Goal: Information Seeking & Learning: Check status

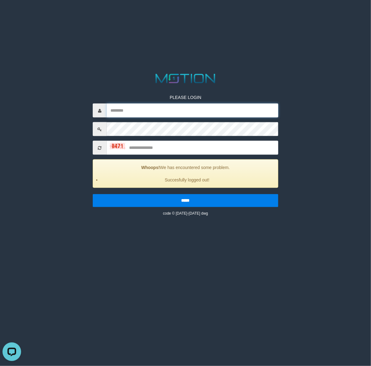
click at [218, 106] on input "text" at bounding box center [192, 111] width 171 height 14
type input "********"
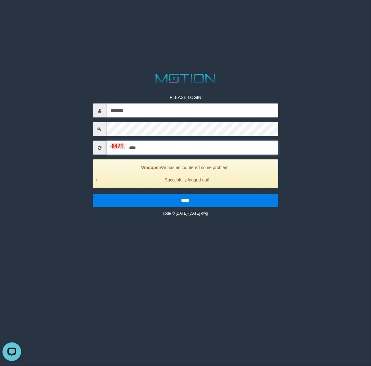
type input "****"
click at [93, 194] on input "*****" at bounding box center [185, 200] width 185 height 13
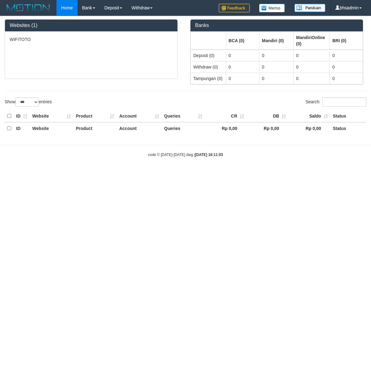
select select "***"
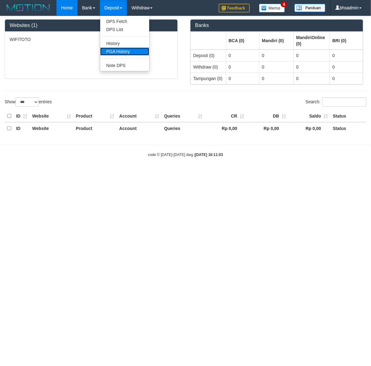
click at [122, 51] on link "PGA History" at bounding box center [124, 51] width 49 height 8
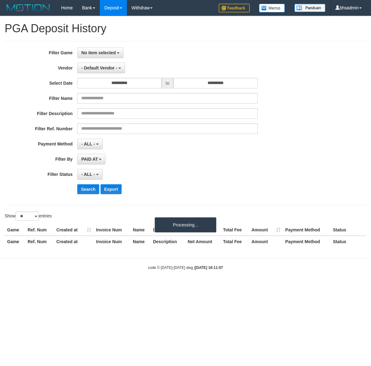
select select
select select "**"
click at [86, 55] on span "No item selected" at bounding box center [98, 52] width 34 height 5
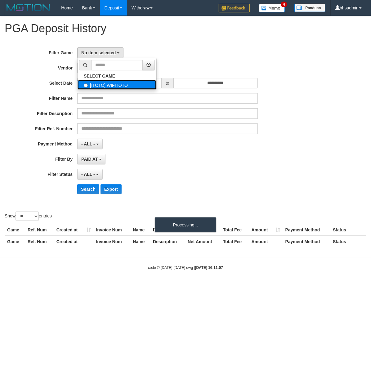
click at [135, 85] on label "[ITOTO] WIFITOTO" at bounding box center [116, 84] width 79 height 9
select select "****"
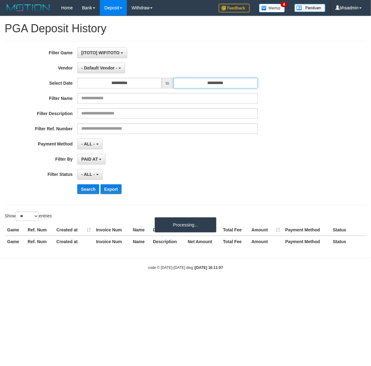
click at [233, 84] on input "**********" at bounding box center [215, 83] width 84 height 11
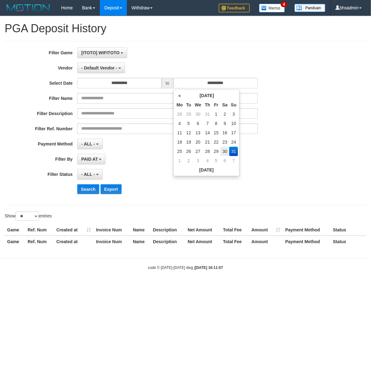
click at [224, 150] on td "30" at bounding box center [224, 151] width 9 height 9
type input "**********"
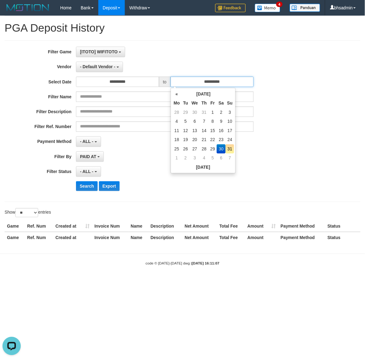
scroll to position [0, 0]
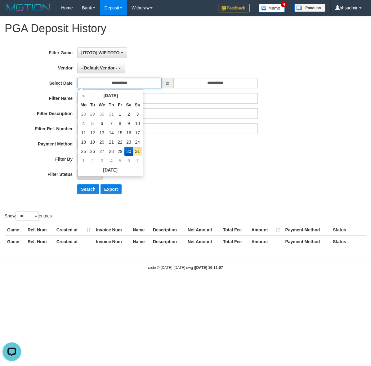
click at [147, 81] on input "**********" at bounding box center [119, 83] width 84 height 11
click at [123, 113] on td "1" at bounding box center [120, 113] width 8 height 9
type input "**********"
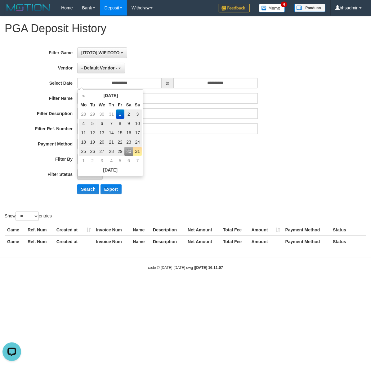
drag, startPoint x: 208, startPoint y: 151, endPoint x: 174, endPoint y: 165, distance: 36.3
click at [208, 151] on div "**********" at bounding box center [154, 122] width 309 height 151
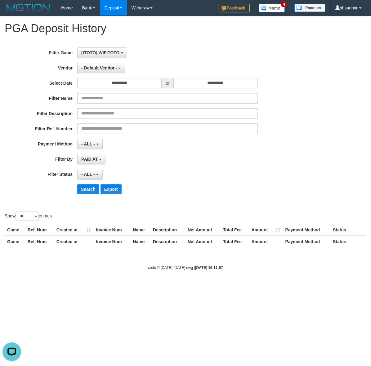
drag, startPoint x: 98, startPoint y: 168, endPoint x: 98, endPoint y: 173, distance: 4.6
click at [98, 169] on div "**********" at bounding box center [154, 122] width 309 height 151
click at [98, 177] on button "- ALL -" at bounding box center [89, 174] width 25 height 11
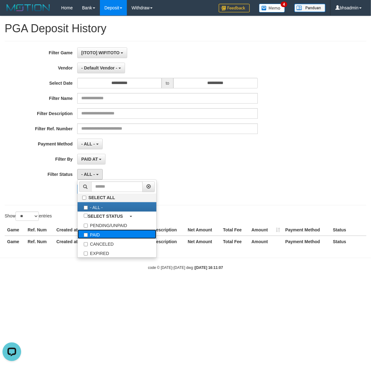
click at [115, 236] on label "PAID" at bounding box center [116, 233] width 79 height 9
select select "*"
click at [16, 179] on div "**********" at bounding box center [154, 174] width 309 height 11
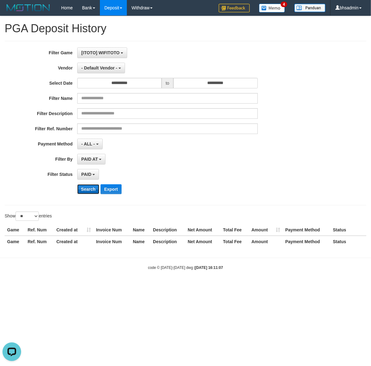
click at [81, 191] on button "Search" at bounding box center [88, 189] width 22 height 10
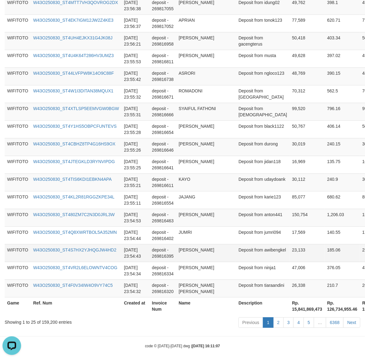
scroll to position [394, 0]
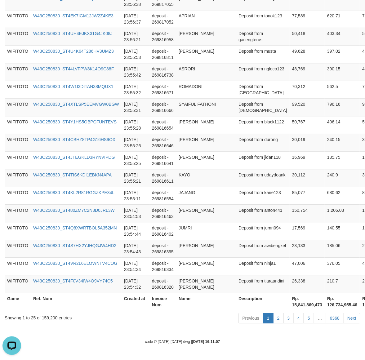
click at [290, 306] on th "Rp. 15,841,869,473" at bounding box center [307, 302] width 35 height 18
copy th "15,841,869,473"
click at [57, 316] on div "Showing 1 to 25 of 159,200 entries" at bounding box center [76, 316] width 143 height 9
click at [56, 316] on div "Showing 1 to 25 of 159,200 entries" at bounding box center [76, 316] width 143 height 9
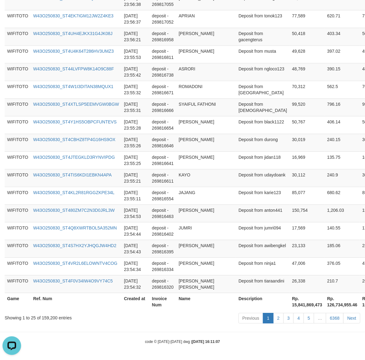
click at [47, 320] on div "Showing 1 to 25 of 159,200 entries" at bounding box center [76, 316] width 143 height 9
copy div "159,200"
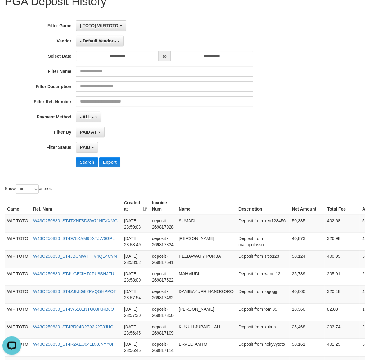
scroll to position [0, 0]
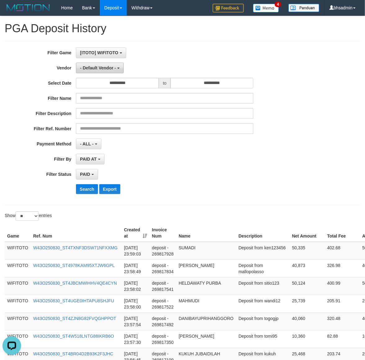
drag, startPoint x: 106, startPoint y: 74, endPoint x: 108, endPoint y: 67, distance: 8.1
click at [106, 73] on div "**********" at bounding box center [152, 122] width 304 height 151
click at [108, 67] on span "- Default Vendor -" at bounding box center [98, 67] width 36 height 5
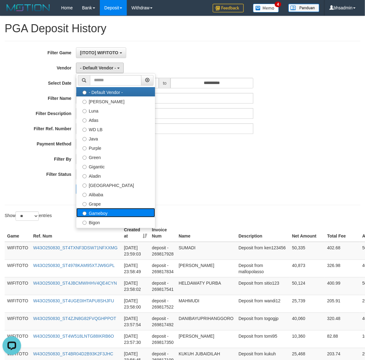
click at [119, 211] on label "Gameboy" at bounding box center [115, 212] width 79 height 9
select select "**********"
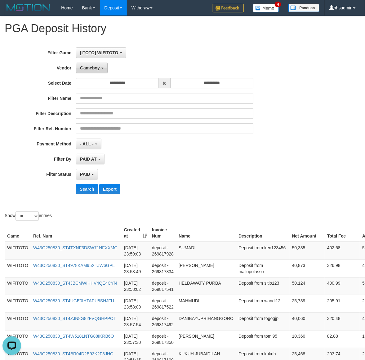
click at [94, 68] on span "Gameboy" at bounding box center [90, 67] width 20 height 5
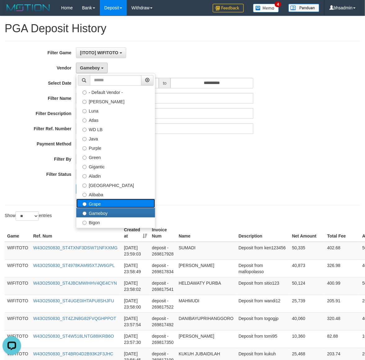
click at [99, 203] on label "Grape" at bounding box center [115, 203] width 79 height 9
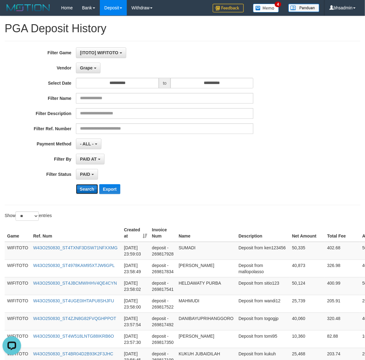
click at [89, 186] on button "Search" at bounding box center [87, 189] width 22 height 10
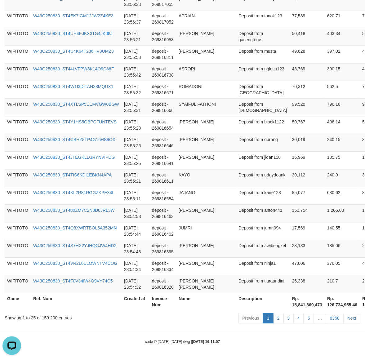
scroll to position [505, 0]
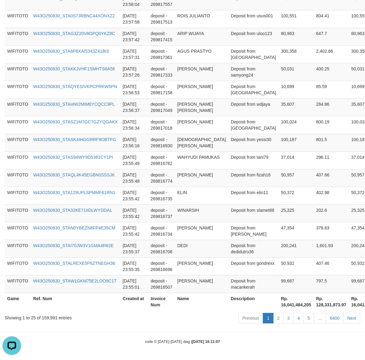
click at [278, 303] on th "Rp. 16,041,484,205" at bounding box center [295, 302] width 35 height 18
copy th "16,041,484,205"
click at [44, 315] on div "Showing 1 to 25 of 159,991 entries" at bounding box center [76, 316] width 143 height 9
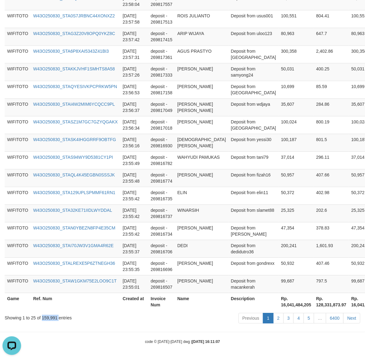
copy div "159,991"
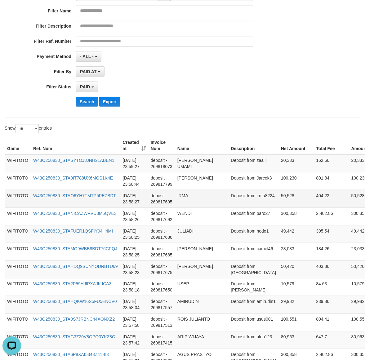
scroll to position [0, 0]
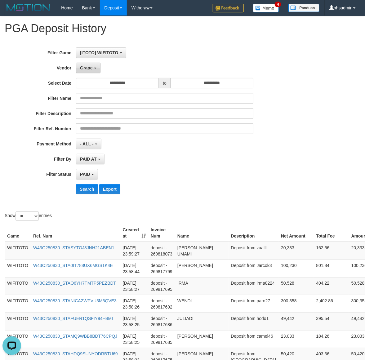
click at [89, 64] on button "Grape" at bounding box center [88, 68] width 24 height 11
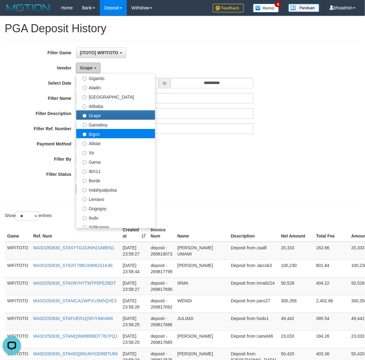
scroll to position [103, 0]
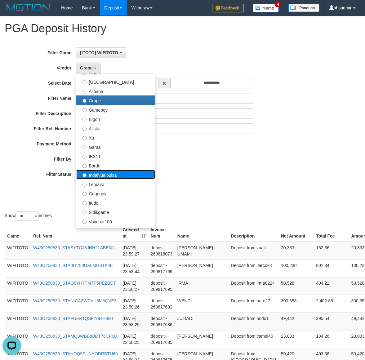
click at [121, 172] on label "Indahjualpulsa" at bounding box center [115, 174] width 79 height 9
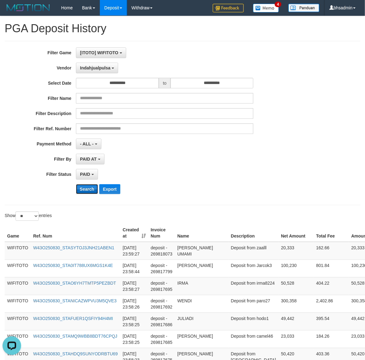
click at [93, 189] on button "Search" at bounding box center [87, 189] width 22 height 10
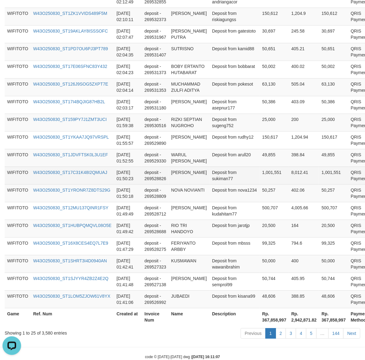
scroll to position [406, 0]
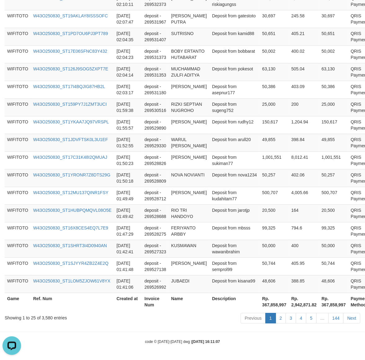
click at [260, 302] on th "Rp. 367,858,997" at bounding box center [274, 302] width 29 height 18
copy th "367,858,997"
click at [47, 318] on div "Showing 1 to 25 of 3,580 entries" at bounding box center [76, 316] width 143 height 9
drag, startPoint x: 47, startPoint y: 318, endPoint x: 260, endPoint y: 344, distance: 214.9
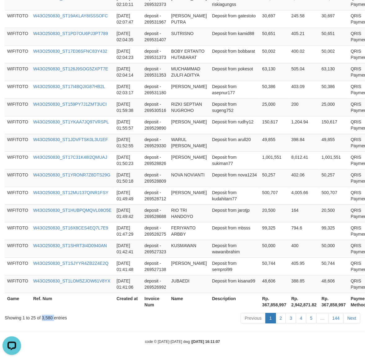
click at [50, 318] on div "Showing 1 to 25 of 3,580 entries" at bounding box center [76, 316] width 143 height 9
copy div "3,580"
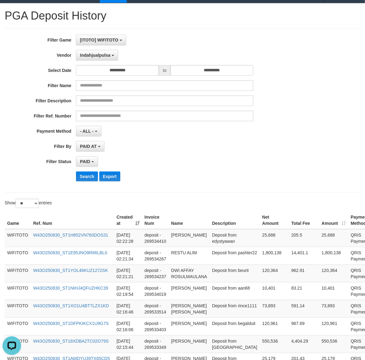
scroll to position [0, 0]
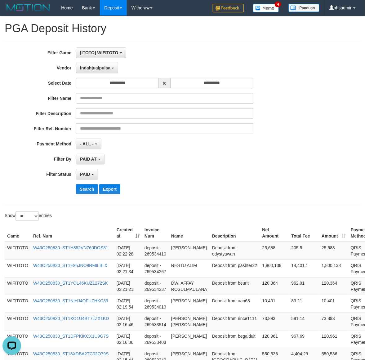
click at [111, 74] on div "**********" at bounding box center [152, 122] width 304 height 151
drag, startPoint x: 106, startPoint y: 65, endPoint x: 126, endPoint y: 181, distance: 117.7
click at [107, 67] on button "Indahjualpulsa" at bounding box center [97, 68] width 42 height 11
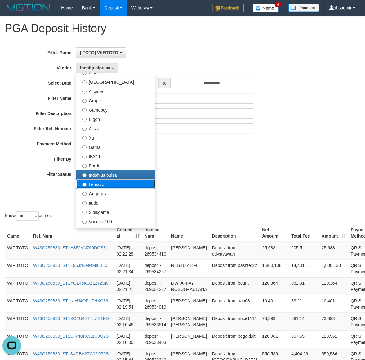
click at [139, 188] on label "Lemavo" at bounding box center [115, 183] width 79 height 9
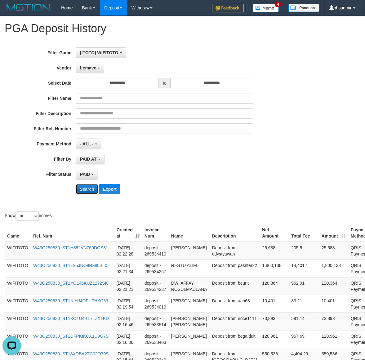
click at [95, 188] on button "Search" at bounding box center [87, 189] width 22 height 10
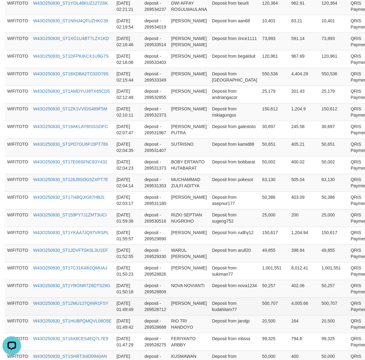
scroll to position [406, 0]
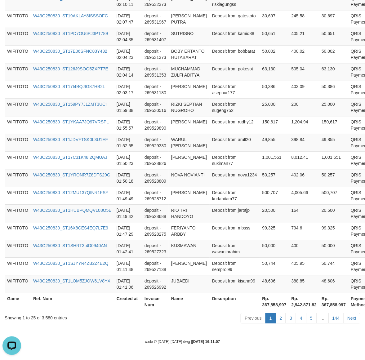
click at [260, 304] on th "Rp. 367,858,997" at bounding box center [274, 302] width 29 height 18
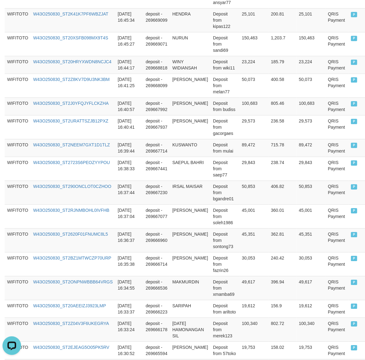
scroll to position [493, 0]
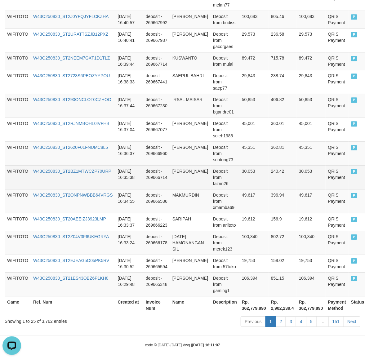
click at [135, 177] on td "2025-08-30 16:35:38" at bounding box center [129, 177] width 28 height 24
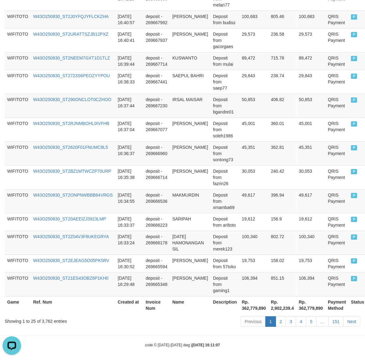
click at [259, 305] on th "Rp. 362,779,890" at bounding box center [253, 305] width 29 height 18
copy th "362,779,890"
click at [47, 316] on div "Showing 1 to 25 of 3,762 entries" at bounding box center [76, 320] width 143 height 9
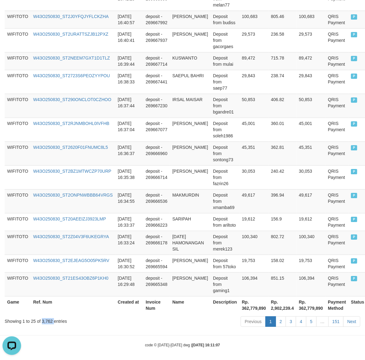
copy div "3,762"
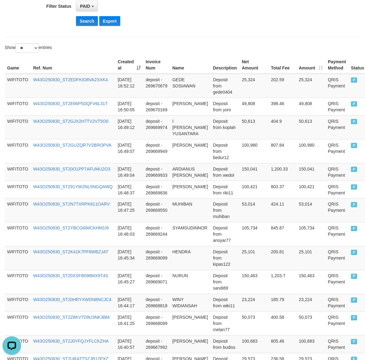
scroll to position [0, 0]
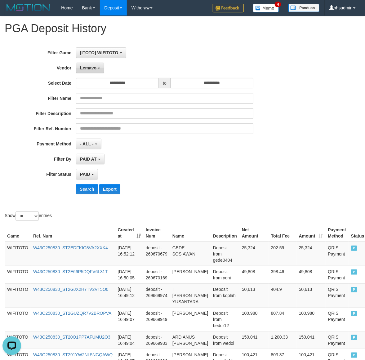
click at [90, 67] on span "Lemavo" at bounding box center [88, 67] width 16 height 5
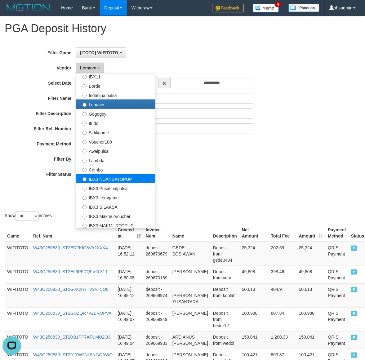
scroll to position [203, 0]
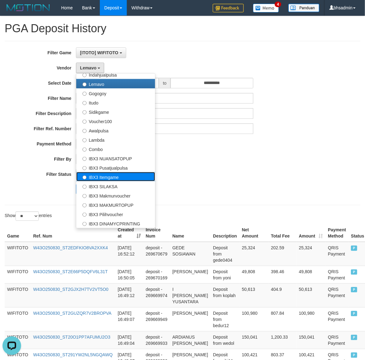
click at [143, 176] on label "IBX3 Itemgame" at bounding box center [115, 176] width 79 height 9
select select "**********"
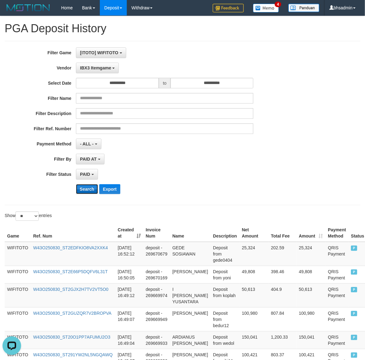
click at [81, 191] on button "Search" at bounding box center [87, 189] width 22 height 10
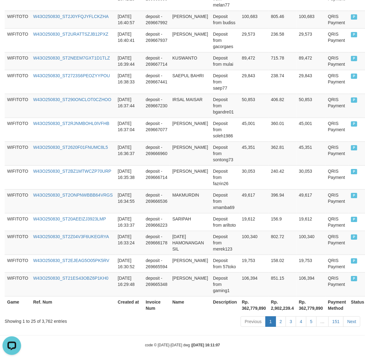
scroll to position [418, 0]
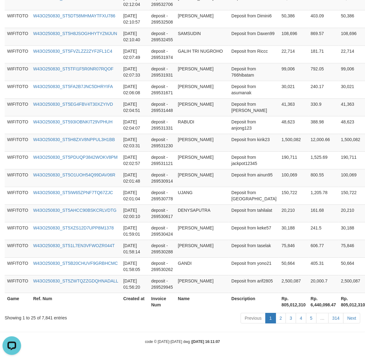
click at [46, 320] on div "Showing 1 to 25 of 7,841 entries" at bounding box center [76, 316] width 143 height 9
click at [279, 307] on th "Rp. 805,012,310" at bounding box center [293, 302] width 29 height 18
copy th "805,012,310"
click at [42, 315] on div "Showing 1 to 25 of 7,841 entries" at bounding box center [76, 316] width 143 height 9
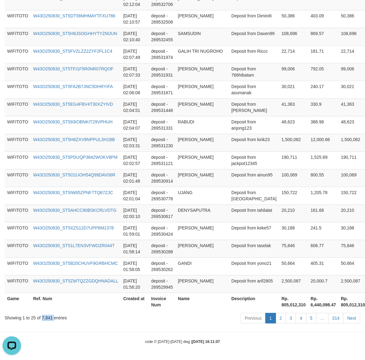
click at [42, 315] on div "Showing 1 to 25 of 7,841 entries" at bounding box center [76, 316] width 143 height 9
copy div "7,841"
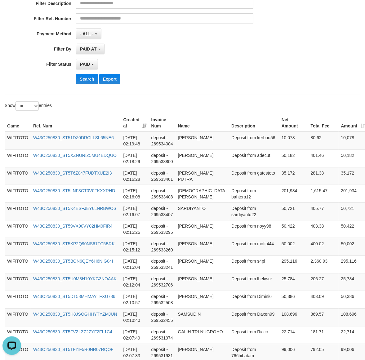
scroll to position [0, 0]
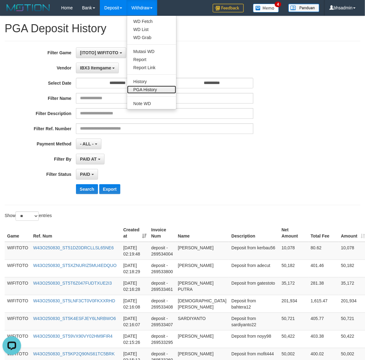
drag, startPoint x: 154, startPoint y: 91, endPoint x: 134, endPoint y: 86, distance: 21.1
click at [154, 91] on link "PGA History" at bounding box center [151, 90] width 49 height 8
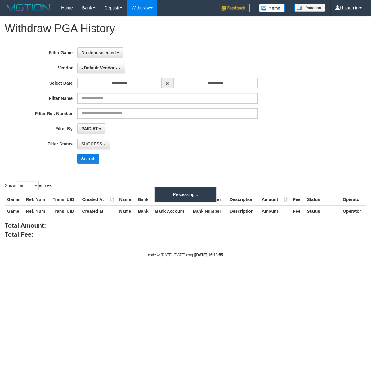
select select
select select "**"
click at [111, 51] on span "No item selected" at bounding box center [98, 52] width 34 height 5
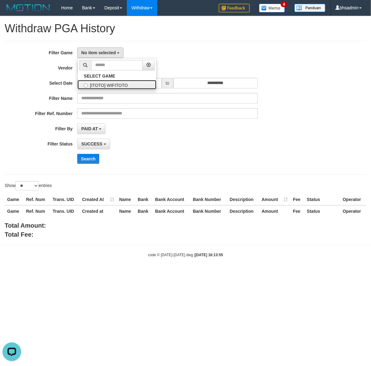
click at [130, 84] on label "[ITOTO] WIFITOTO" at bounding box center [116, 84] width 79 height 9
select select "****"
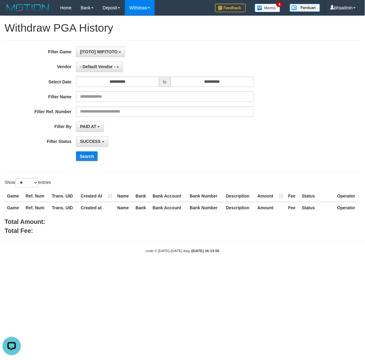
scroll to position [5, 0]
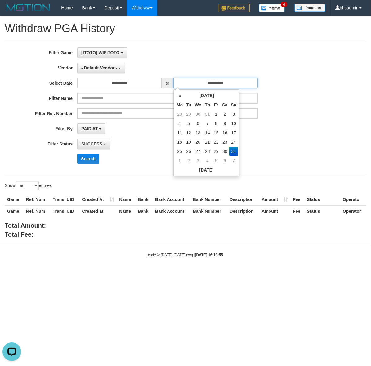
click at [213, 84] on input "**********" at bounding box center [215, 83] width 84 height 11
click at [224, 149] on td "30" at bounding box center [224, 151] width 9 height 9
type input "**********"
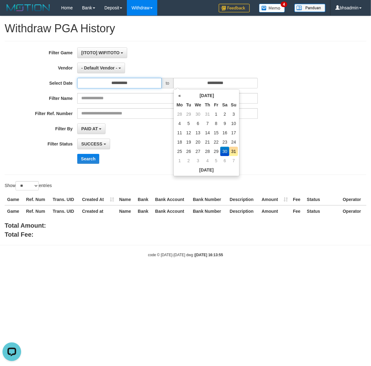
drag, startPoint x: 131, startPoint y: 84, endPoint x: 134, endPoint y: 86, distance: 3.5
click at [132, 83] on input "**********" at bounding box center [119, 83] width 84 height 11
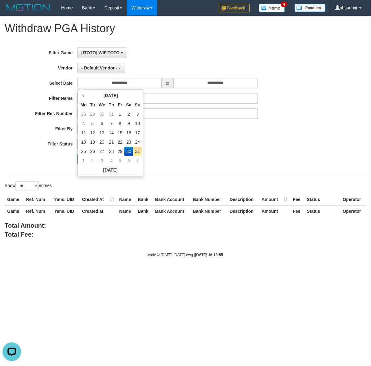
drag, startPoint x: 120, startPoint y: 113, endPoint x: 209, endPoint y: 139, distance: 93.0
click at [120, 113] on td "1" at bounding box center [120, 113] width 8 height 9
type input "**********"
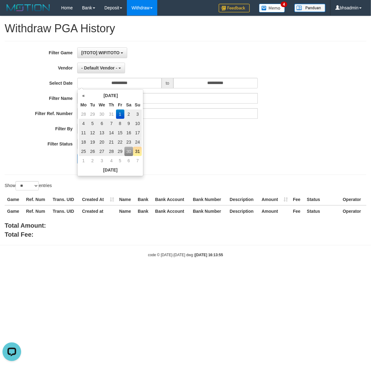
click at [247, 149] on div "SUCCESS SUCCESS ON PROCESS FAILED" at bounding box center [167, 144] width 180 height 11
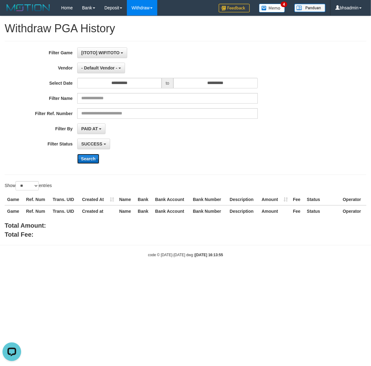
click at [96, 155] on button "Search" at bounding box center [88, 159] width 22 height 10
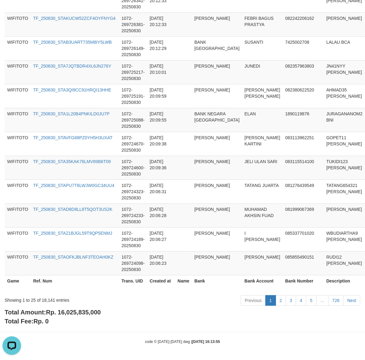
scroll to position [535, 0]
click at [75, 316] on div "Total Amount: Rp. 16,025,835,000 Total Fee: Rp. 0" at bounding box center [183, 317] width 356 height 18
copy span "16,025,835,000"
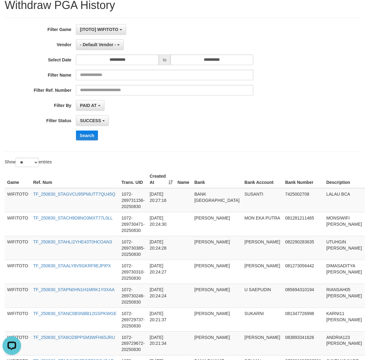
scroll to position [0, 0]
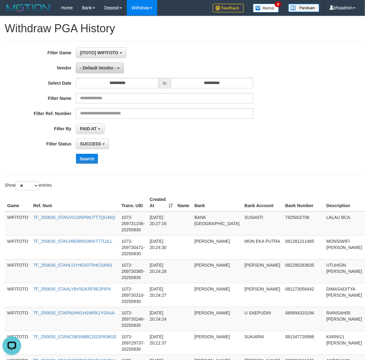
drag, startPoint x: 85, startPoint y: 67, endPoint x: 84, endPoint y: 64, distance: 3.5
click at [84, 65] on button "- Default Vendor -" at bounding box center [100, 68] width 48 height 11
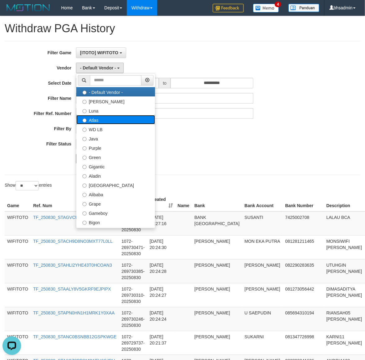
click at [109, 120] on label "Atlas" at bounding box center [115, 119] width 79 height 9
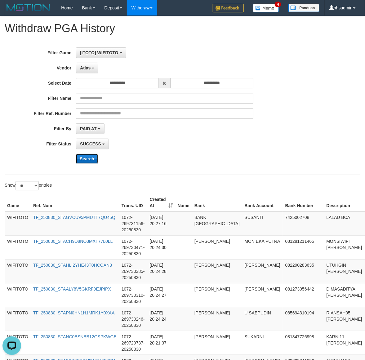
click at [83, 160] on button "Search" at bounding box center [87, 159] width 22 height 10
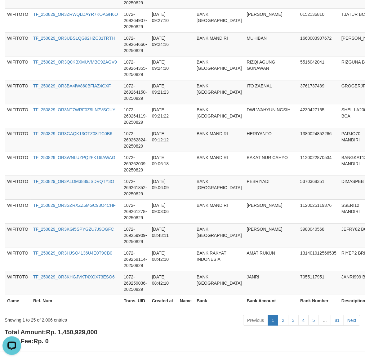
scroll to position [535, 0]
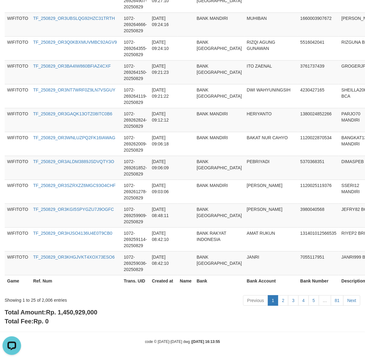
click at [73, 313] on span "Rp. 1,450,929,000" at bounding box center [71, 312] width 51 height 7
copy span "1,450,929,000"
click at [54, 298] on div "Showing 1 to 25 of 2,006 entries" at bounding box center [76, 298] width 143 height 9
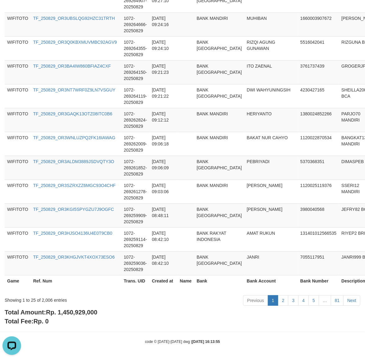
click at [46, 298] on div "Showing 1 to 25 of 2,006 entries" at bounding box center [76, 298] width 143 height 9
click at [45, 299] on div "Showing 1 to 25 of 2,006 entries" at bounding box center [76, 298] width 143 height 9
copy div "2,006"
drag, startPoint x: 89, startPoint y: 305, endPoint x: 86, endPoint y: 309, distance: 5.3
click at [87, 306] on div "Showing 1 to 25 of 2,006 entries Previous 1 2 3 4 5 … 81 Next" at bounding box center [182, 300] width 365 height 13
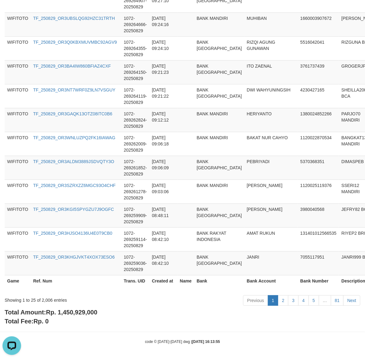
click at [85, 310] on span "Rp. 1,450,929,000" at bounding box center [71, 312] width 51 height 7
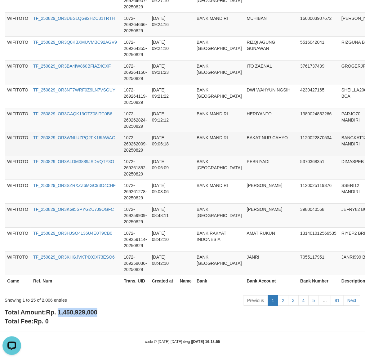
copy span "1,450,929,000"
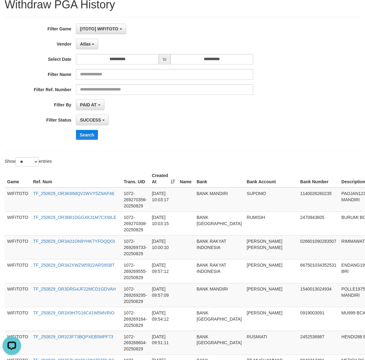
scroll to position [0, 0]
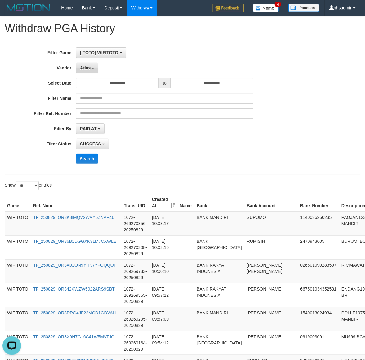
click at [85, 72] on button "Atlas" at bounding box center [87, 68] width 22 height 11
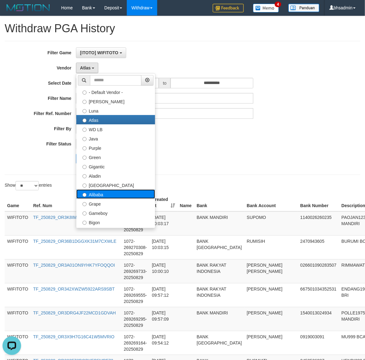
click at [117, 195] on label "Alibaba" at bounding box center [115, 193] width 79 height 9
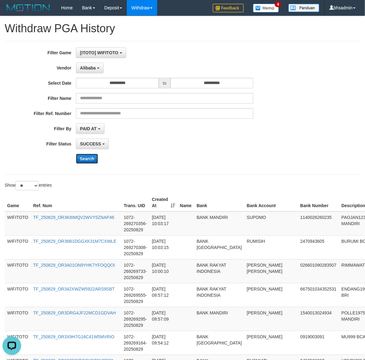
click at [87, 157] on button "Search" at bounding box center [87, 159] width 22 height 10
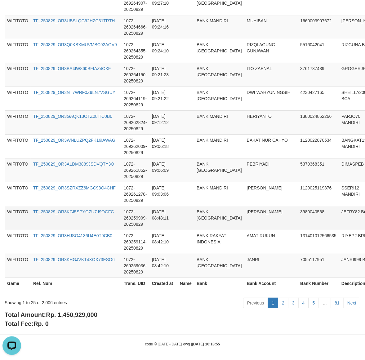
scroll to position [535, 0]
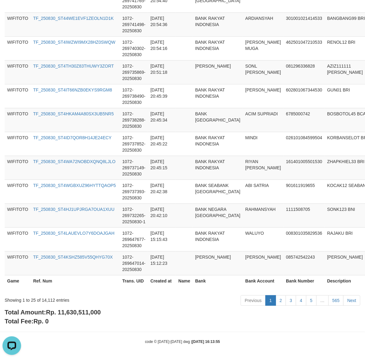
click at [84, 316] on div "Total Amount: Rp. 11,630,511,000 Total Fee: Rp. 0" at bounding box center [183, 317] width 356 height 18
copy span "11,630,511,000"
click at [54, 298] on div "Showing 1 to 25 of 14,112 entries" at bounding box center [76, 298] width 143 height 9
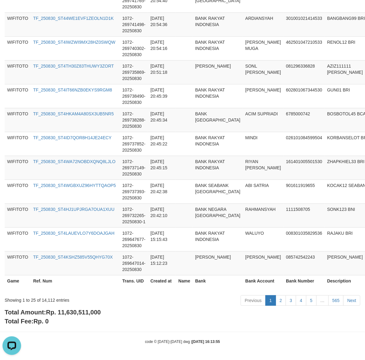
click at [42, 295] on div "Showing 1 to 25 of 14,112 entries" at bounding box center [76, 298] width 143 height 9
copy div "14,112"
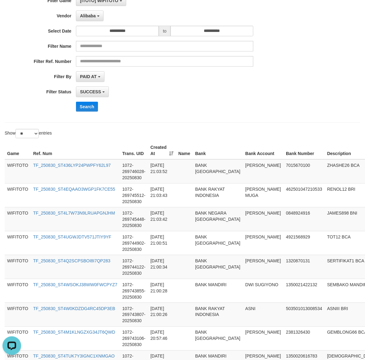
scroll to position [0, 0]
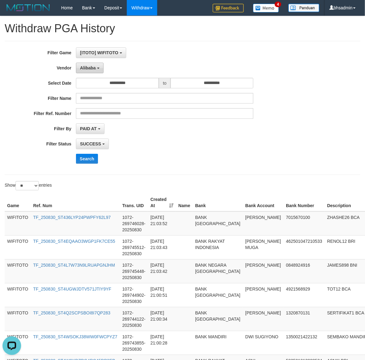
click at [95, 65] on button "Alibaba" at bounding box center [89, 68] width 27 height 11
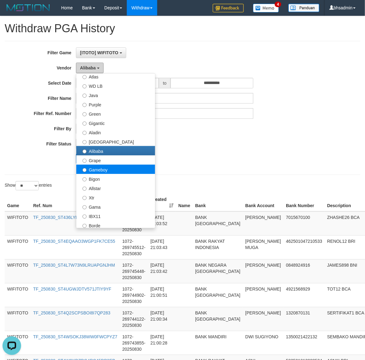
scroll to position [103, 0]
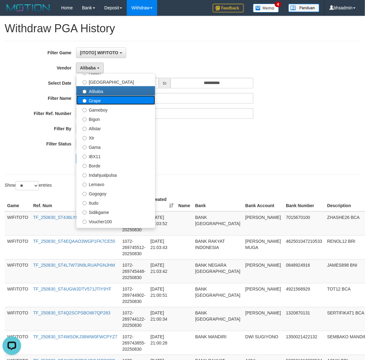
click at [134, 101] on label "Grape" at bounding box center [115, 99] width 79 height 9
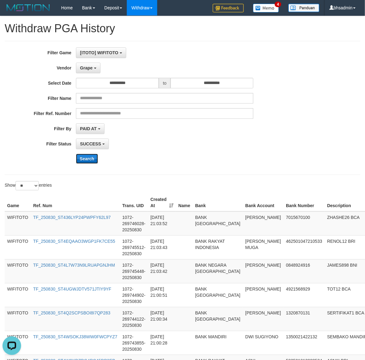
click at [85, 160] on button "Search" at bounding box center [87, 159] width 22 height 10
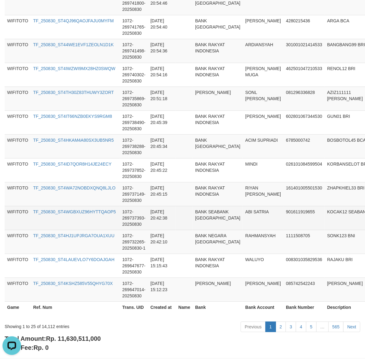
scroll to position [516, 0]
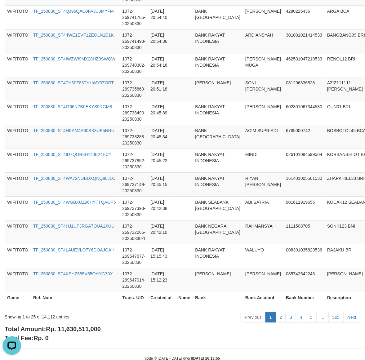
click at [84, 331] on span "Rp. 11,630,511,000" at bounding box center [73, 328] width 55 height 7
drag, startPoint x: 84, startPoint y: 331, endPoint x: 107, endPoint y: 313, distance: 29.3
click at [84, 330] on span "Rp. 11,630,511,000" at bounding box center [73, 328] width 55 height 7
copy span "11,630,511,000"
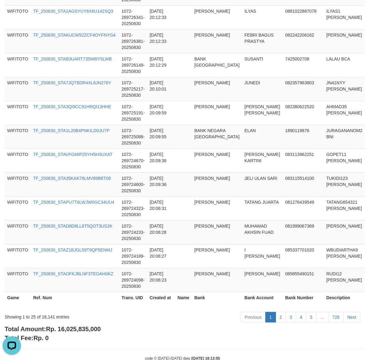
click at [95, 331] on span "Rp. 16,025,835,000" at bounding box center [73, 328] width 55 height 7
copy span "16,025,835,000"
click at [47, 320] on div "Showing 1 to 25 of 18,141 entries" at bounding box center [76, 315] width 143 height 9
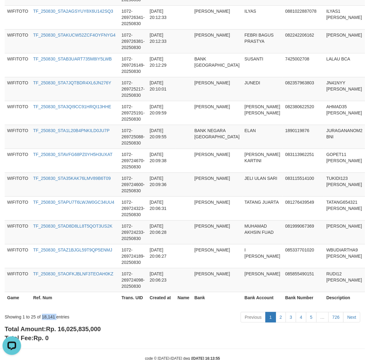
copy div "18,141"
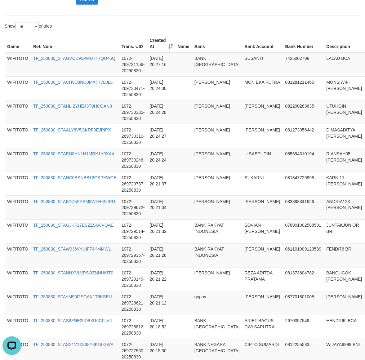
scroll to position [0, 0]
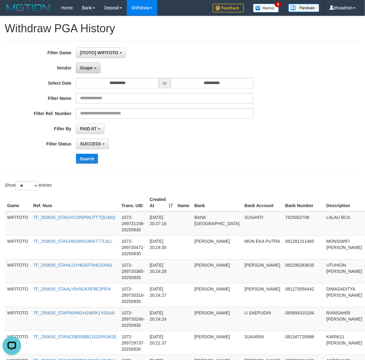
click at [88, 66] on span "Grape" at bounding box center [86, 67] width 12 height 5
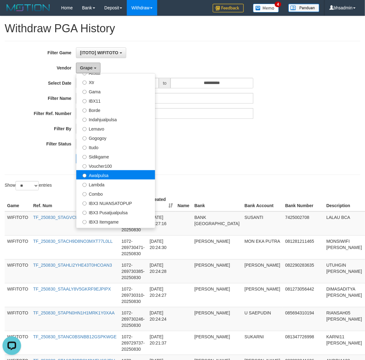
scroll to position [203, 0]
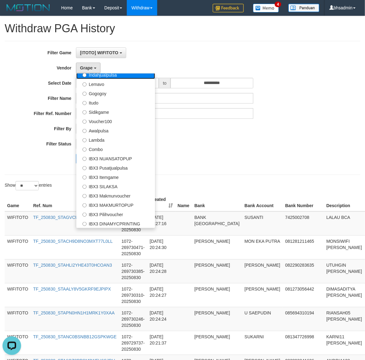
click at [144, 74] on label "Indahjualpulsa" at bounding box center [115, 74] width 79 height 9
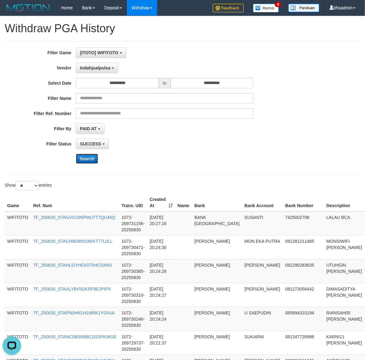
click at [84, 162] on button "Search" at bounding box center [87, 159] width 22 height 10
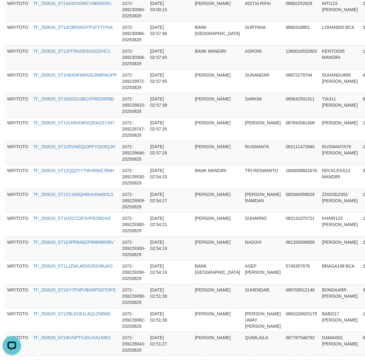
scroll to position [535, 0]
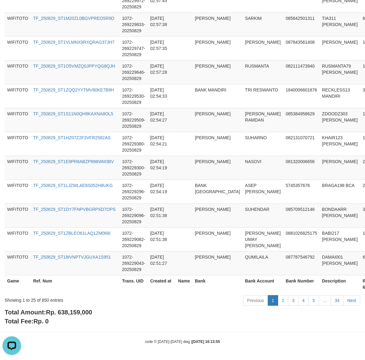
click at [87, 309] on span "Rp. 638,159,000" at bounding box center [69, 312] width 46 height 7
copy span "638,159,000"
click at [41, 299] on div "Showing 1 to 25 of 850 entries" at bounding box center [76, 298] width 143 height 9
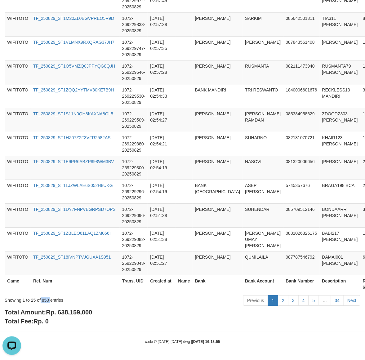
click at [48, 301] on div "Showing 1 to 25 of 850 entries" at bounding box center [76, 298] width 143 height 9
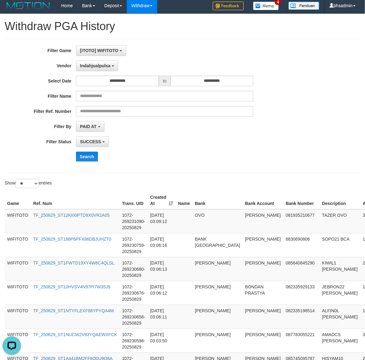
scroll to position [0, 0]
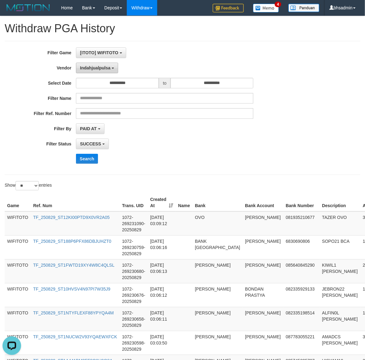
click at [108, 68] on span "Indahjualpulsa" at bounding box center [95, 67] width 30 height 5
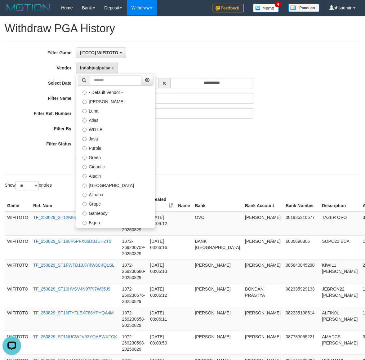
click at [128, 282] on label "Lemavo" at bounding box center [115, 286] width 79 height 9
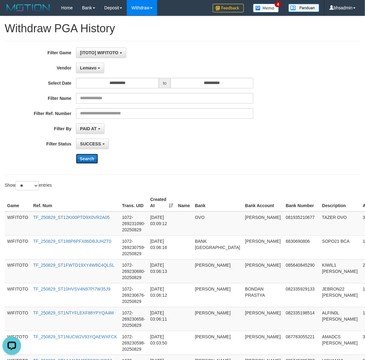
click at [89, 158] on button "Search" at bounding box center [87, 159] width 22 height 10
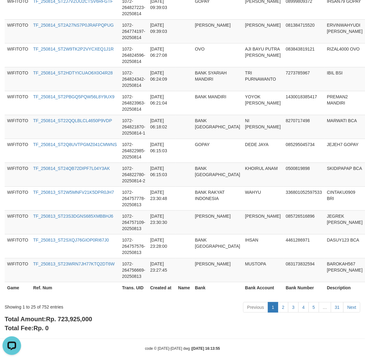
scroll to position [535, 0]
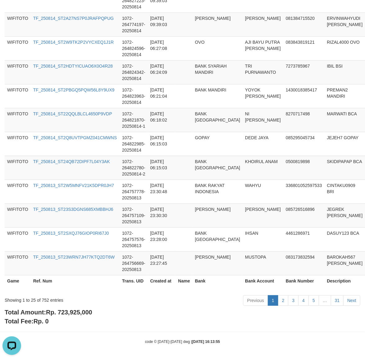
click at [83, 316] on div "Total Amount: Rp. 723,925,000 Total Fee: Rp. 0" at bounding box center [183, 317] width 356 height 18
click at [87, 309] on span "Rp. 723,925,000" at bounding box center [69, 312] width 46 height 7
click at [87, 309] on b "Total Amount: Rp. 723,925,000" at bounding box center [48, 312] width 87 height 7
click at [66, 317] on div "Total Amount: Rp. 723,925,000 Total Fee: Rp. 0" at bounding box center [183, 317] width 356 height 18
click at [68, 314] on span "Rp. 723,925,000" at bounding box center [69, 312] width 46 height 7
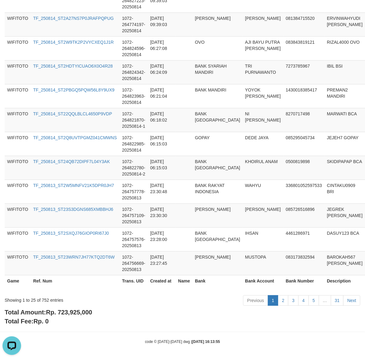
click at [67, 314] on span "Rp. 723,925,000" at bounding box center [69, 312] width 46 height 7
click at [69, 311] on span "Rp. 723,925,000" at bounding box center [69, 312] width 46 height 7
click at [49, 303] on div "Showing 1 to 25 of 752 entries" at bounding box center [76, 298] width 143 height 9
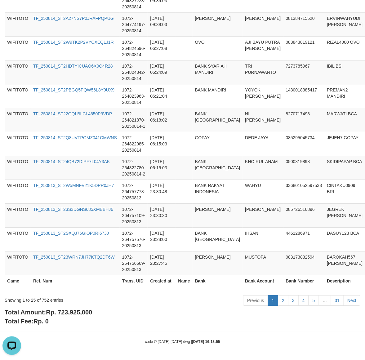
click at [43, 303] on div "Showing 1 to 25 of 752 entries" at bounding box center [76, 298] width 143 height 9
click at [48, 300] on div "Showing 1 to 25 of 752 entries" at bounding box center [76, 298] width 143 height 9
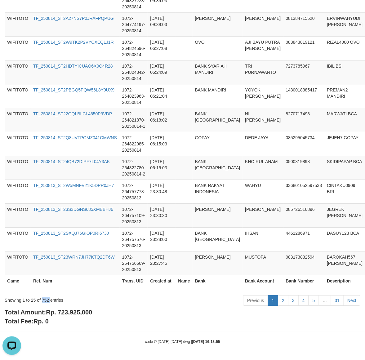
click at [43, 304] on div "Showing 1 to 25 of 752 entries Previous 1 2 3 4 5 … 31 Next" at bounding box center [182, 300] width 365 height 13
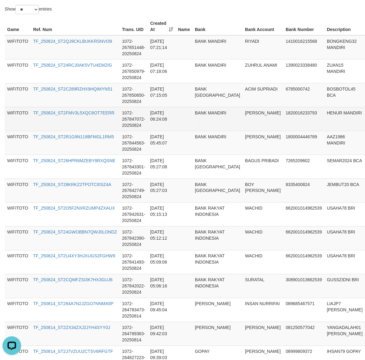
scroll to position [0, 0]
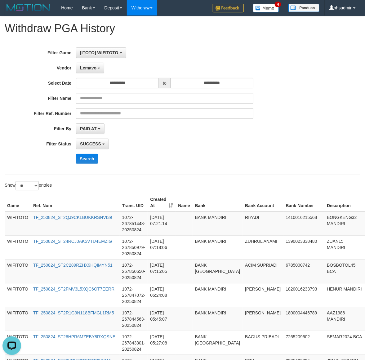
click at [105, 64] on div "Lemavo - Default Vendor - Lucy Luna Atlas WD LB Java Purple Green Gigantic Alad…" at bounding box center [164, 68] width 177 height 11
click at [102, 65] on button "Lemavo" at bounding box center [90, 68] width 28 height 11
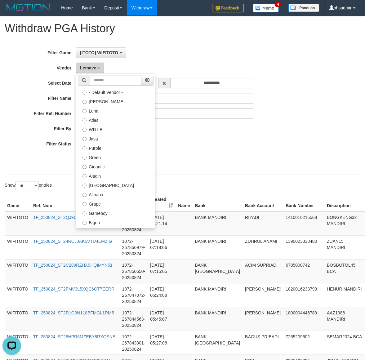
scroll to position [203, 0]
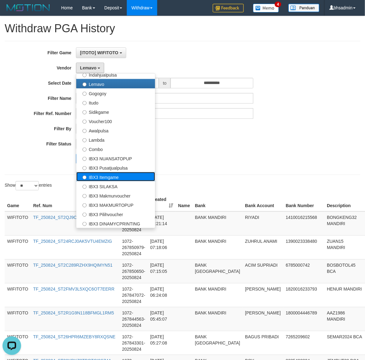
click at [141, 176] on label "IBX3 Itemgame" at bounding box center [115, 176] width 79 height 9
select select "**********"
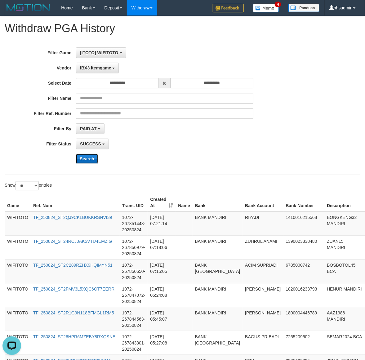
click at [91, 160] on button "Search" at bounding box center [87, 159] width 22 height 10
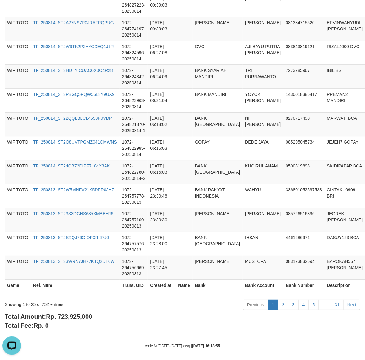
scroll to position [535, 0]
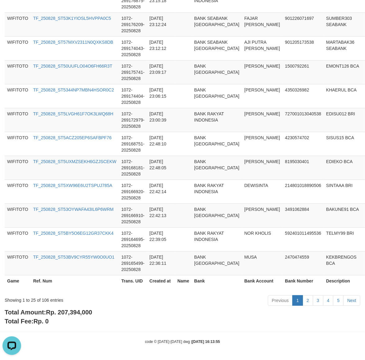
click at [86, 309] on span "Rp. 207,394,000" at bounding box center [69, 312] width 46 height 7
click at [47, 298] on div "Showing 1 to 25 of 106 entries" at bounding box center [76, 298] width 143 height 9
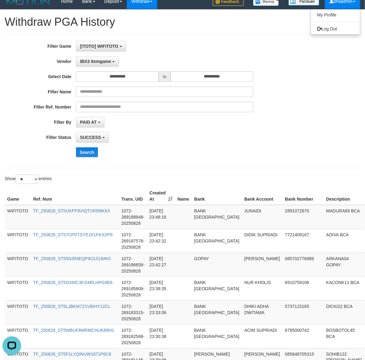
scroll to position [0, 0]
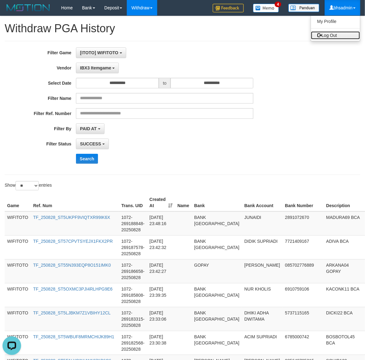
drag, startPoint x: 335, startPoint y: 38, endPoint x: 319, endPoint y: 44, distance: 17.6
click at [335, 38] on link "Log Out" at bounding box center [335, 35] width 49 height 8
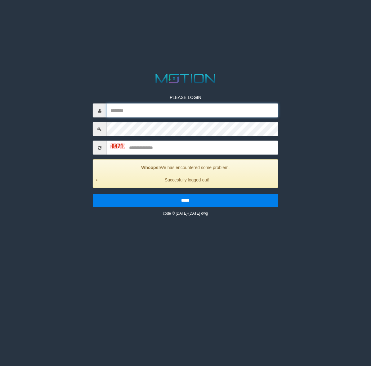
click at [202, 114] on input "text" at bounding box center [192, 111] width 171 height 14
type input "*****"
type input "********"
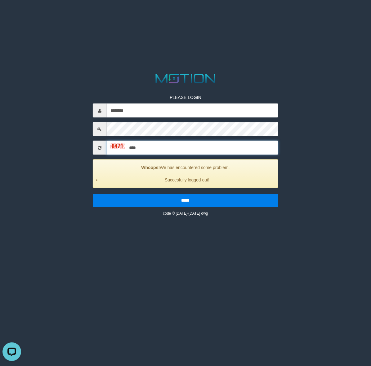
type input "****"
click at [93, 194] on input "*****" at bounding box center [185, 200] width 185 height 13
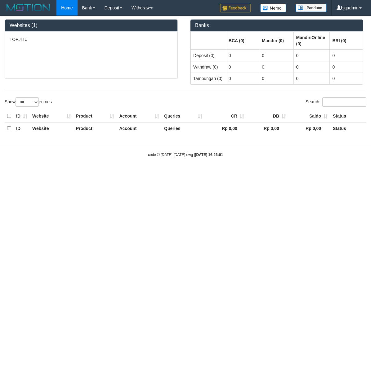
select select "***"
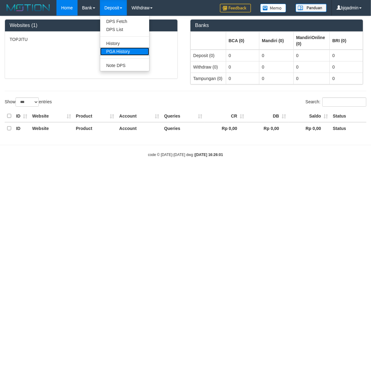
click at [131, 51] on link "PGA History" at bounding box center [124, 51] width 49 height 8
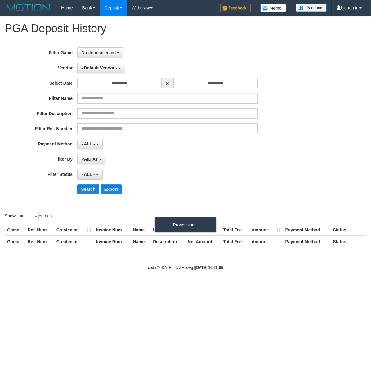
select select
select select "**"
click at [105, 51] on span "No item selected" at bounding box center [98, 52] width 34 height 5
click at [130, 90] on div "**********" at bounding box center [154, 122] width 309 height 151
click at [112, 52] on span "No item selected" at bounding box center [98, 52] width 34 height 5
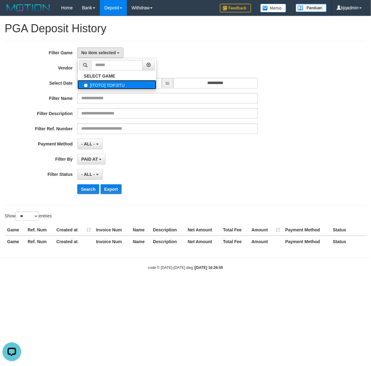
click at [129, 84] on label "[ITOTO] TOPJITU" at bounding box center [116, 84] width 79 height 9
select select "****"
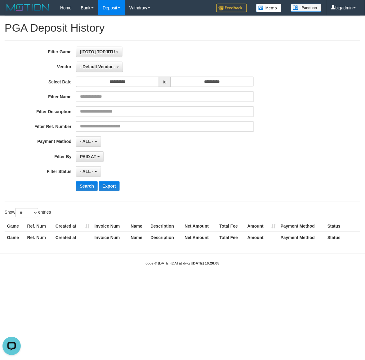
scroll to position [5, 0]
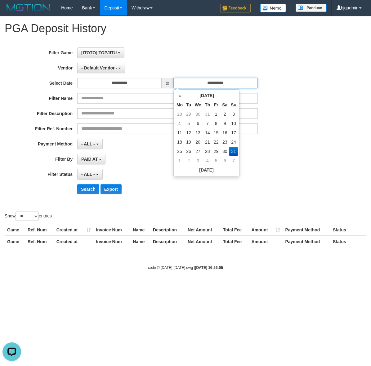
click at [225, 84] on input "**********" at bounding box center [215, 83] width 84 height 11
click at [222, 149] on td "30" at bounding box center [224, 151] width 9 height 9
type input "**********"
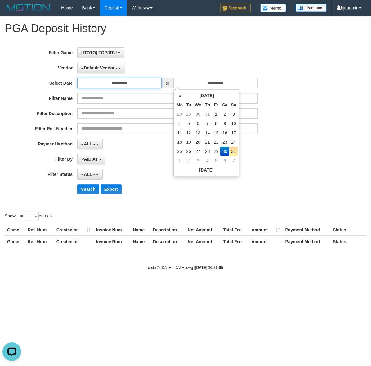
click at [123, 85] on input "**********" at bounding box center [119, 83] width 84 height 11
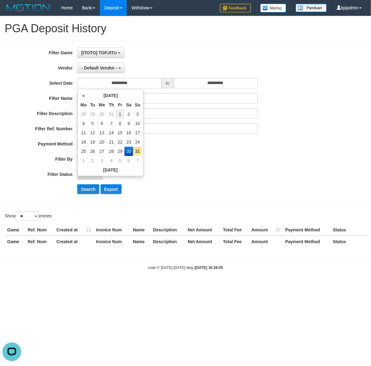
click at [119, 111] on td "1" at bounding box center [120, 113] width 8 height 9
type input "**********"
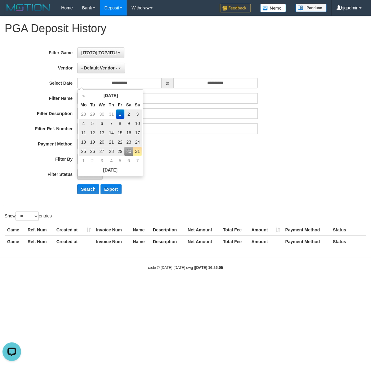
drag, startPoint x: 205, startPoint y: 165, endPoint x: 136, endPoint y: 198, distance: 76.3
click at [205, 165] on div "**********" at bounding box center [154, 122] width 309 height 151
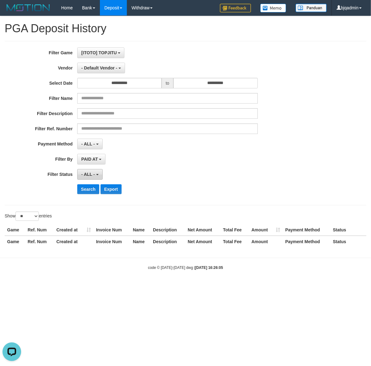
click at [90, 170] on button "- ALL -" at bounding box center [89, 174] width 25 height 11
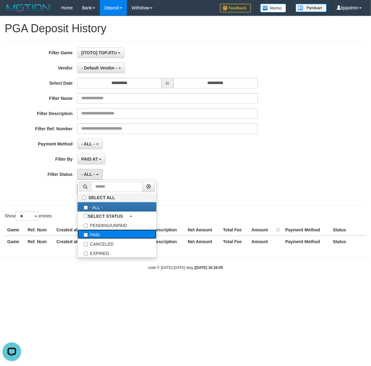
click at [95, 234] on label "PAID" at bounding box center [116, 233] width 79 height 9
select select "*"
click at [31, 153] on div "**********" at bounding box center [154, 122] width 309 height 151
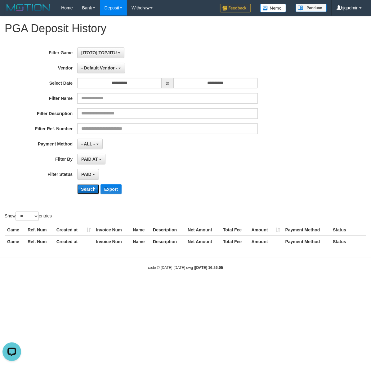
click at [81, 185] on button "Search" at bounding box center [88, 189] width 22 height 10
click at [81, 188] on button "Search" at bounding box center [88, 189] width 22 height 10
click at [111, 73] on div "**********" at bounding box center [154, 122] width 309 height 151
click at [112, 71] on button "- Default Vendor -" at bounding box center [101, 68] width 48 height 11
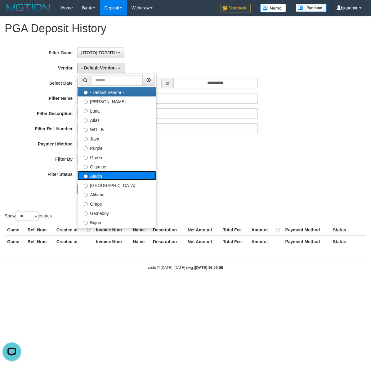
click at [116, 175] on label "Aladin" at bounding box center [116, 175] width 79 height 9
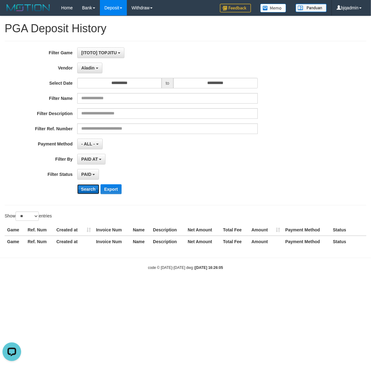
click at [92, 188] on button "Search" at bounding box center [88, 189] width 22 height 10
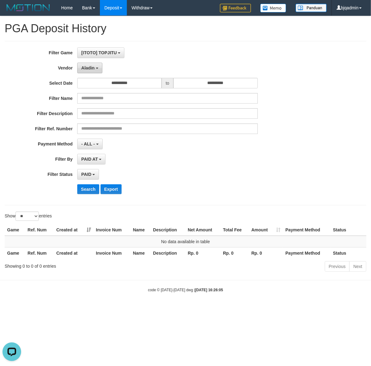
click at [99, 67] on button "Aladin" at bounding box center [89, 68] width 25 height 11
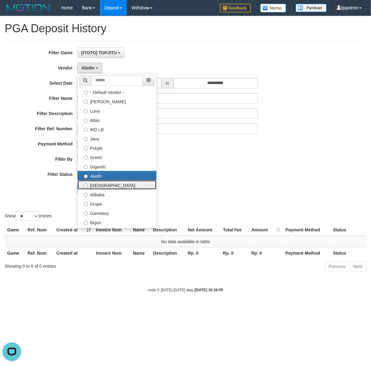
drag, startPoint x: 124, startPoint y: 181, endPoint x: 109, endPoint y: 186, distance: 15.5
click at [124, 181] on label "[GEOGRAPHIC_DATA]" at bounding box center [116, 184] width 79 height 9
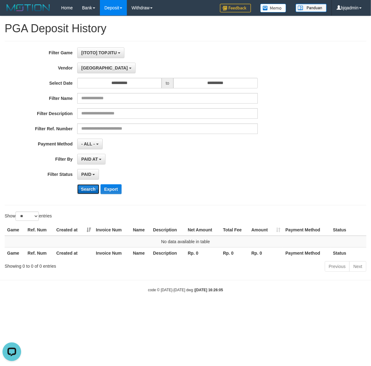
click at [93, 187] on button "Search" at bounding box center [88, 189] width 22 height 10
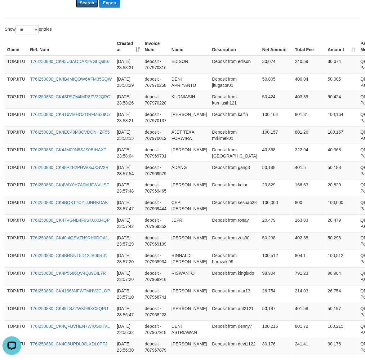
scroll to position [412, 0]
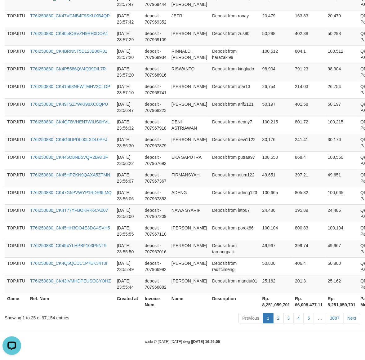
click at [260, 303] on th "Rp. 8,251,059,701" at bounding box center [276, 302] width 33 height 18
copy th "8,251,059,701"
click at [46, 320] on div "Showing 1 to 25 of 97,154 entries" at bounding box center [76, 316] width 143 height 9
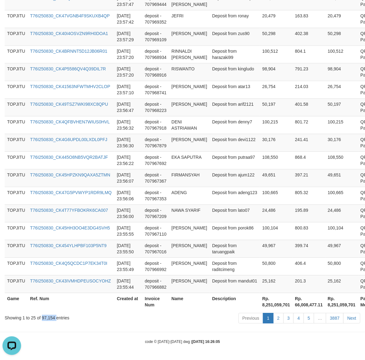
copy div "97,154"
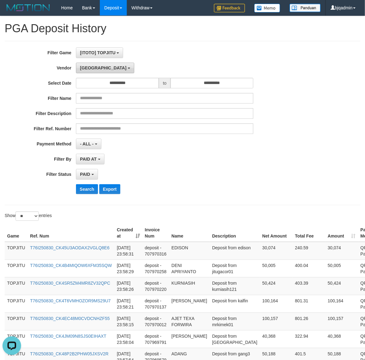
click at [88, 70] on span "[GEOGRAPHIC_DATA]" at bounding box center [103, 67] width 46 height 5
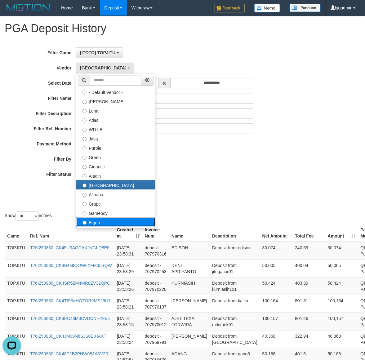
click at [109, 221] on label "Bigon" at bounding box center [115, 221] width 79 height 9
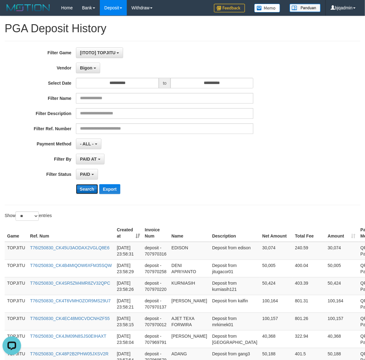
click at [89, 185] on button "Search" at bounding box center [87, 189] width 22 height 10
click at [89, 187] on button "Search" at bounding box center [87, 189] width 22 height 10
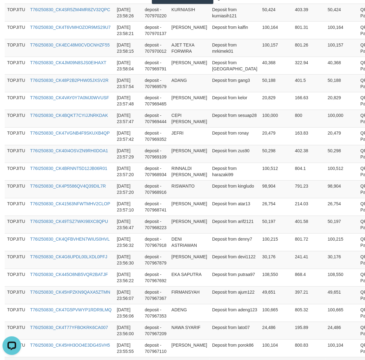
scroll to position [412, 0]
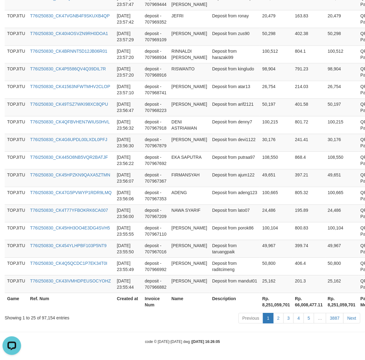
click at [260, 305] on th "Rp. 8,251,059,701" at bounding box center [276, 302] width 33 height 18
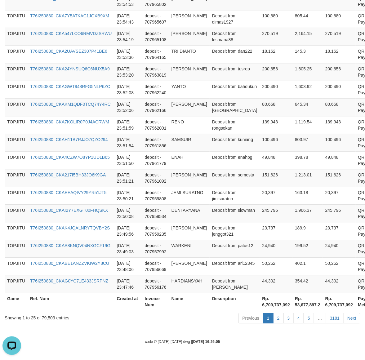
click at [260, 307] on th "Rp. 6,709,737,092" at bounding box center [276, 302] width 33 height 18
copy th "6,709,737,092"
click at [50, 317] on div "Showing 1 to 25 of 79,503 entries" at bounding box center [76, 316] width 143 height 9
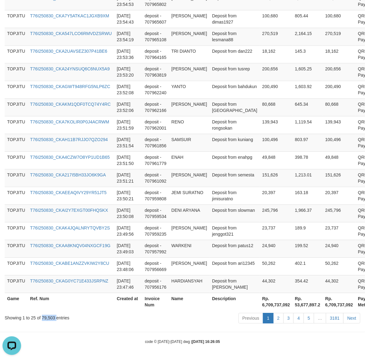
copy div "79,503"
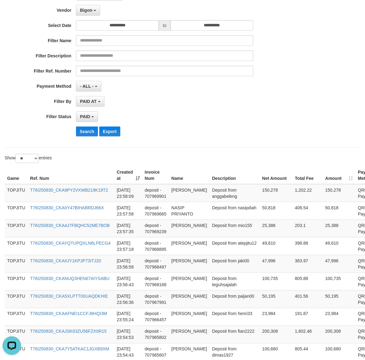
scroll to position [0, 0]
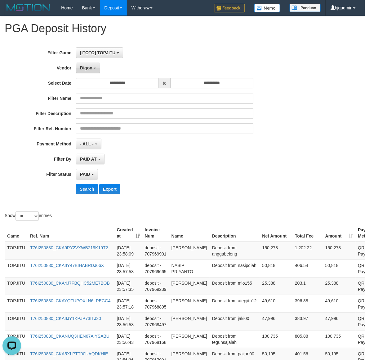
click at [91, 67] on span "Bigon" at bounding box center [86, 67] width 12 height 5
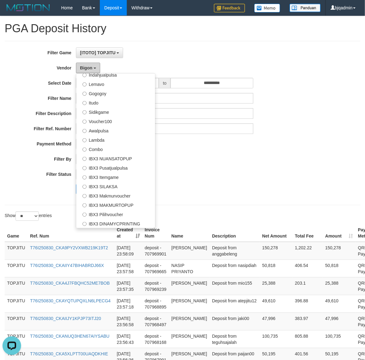
scroll to position [100, 0]
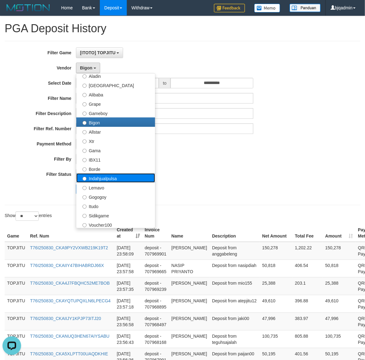
click at [127, 177] on label "Indahjualpulsa" at bounding box center [115, 177] width 79 height 9
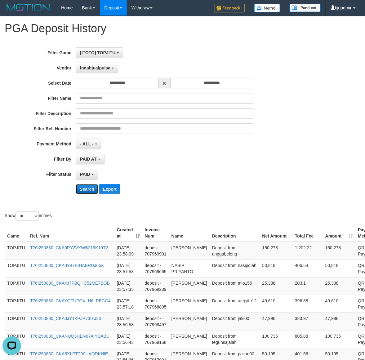
click at [86, 188] on button "Search" at bounding box center [87, 189] width 22 height 10
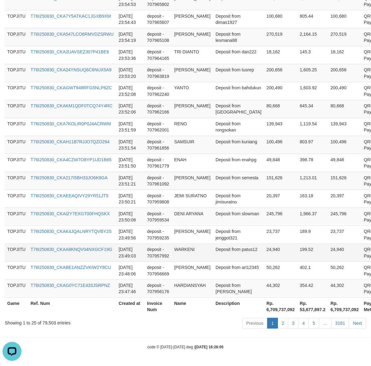
scroll to position [0, 0]
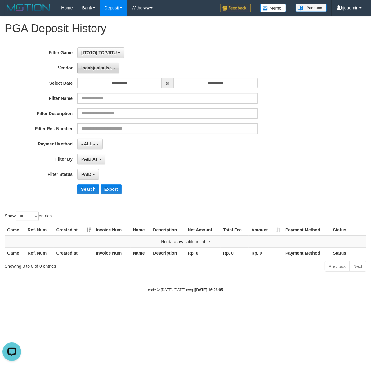
click at [100, 69] on span "Indahjualpulsa" at bounding box center [96, 67] width 30 height 5
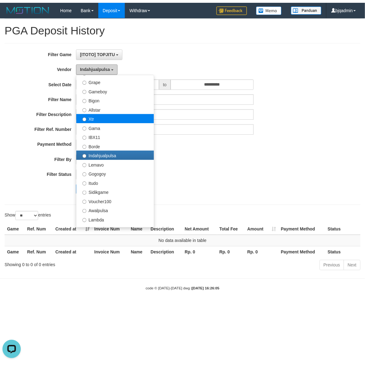
scroll to position [100, 0]
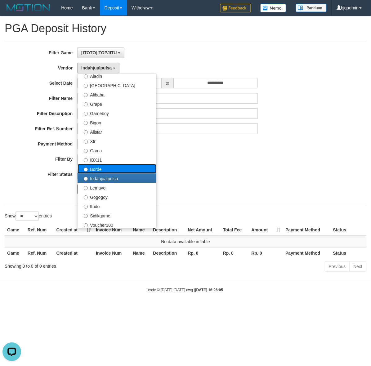
click at [127, 166] on label "Borde" at bounding box center [116, 168] width 79 height 9
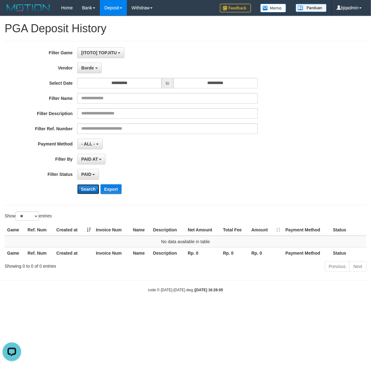
click at [84, 194] on button "Search" at bounding box center [88, 189] width 22 height 10
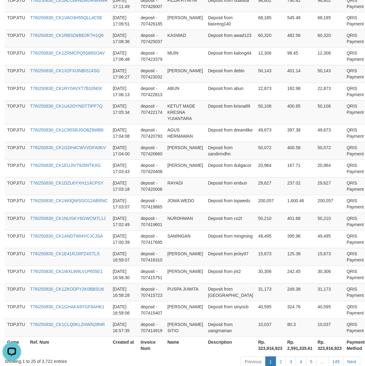
scroll to position [425, 0]
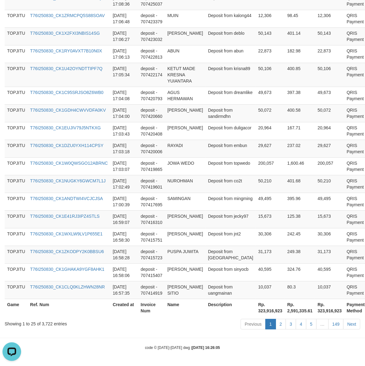
click at [256, 309] on th "Rp. 323,916,923" at bounding box center [270, 308] width 29 height 18
copy th "323,916,923"
click at [47, 325] on div "Showing 1 to 25 of 3,722 entries" at bounding box center [76, 322] width 143 height 9
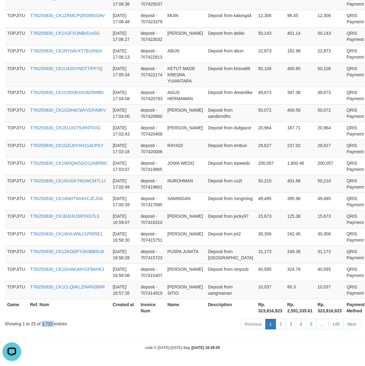
copy div "3,722"
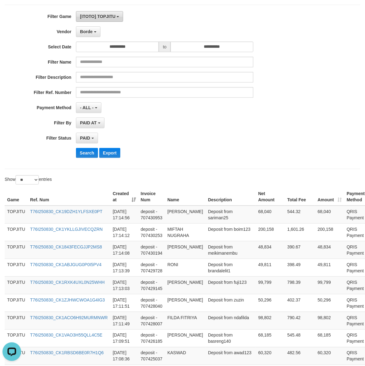
scroll to position [0, 0]
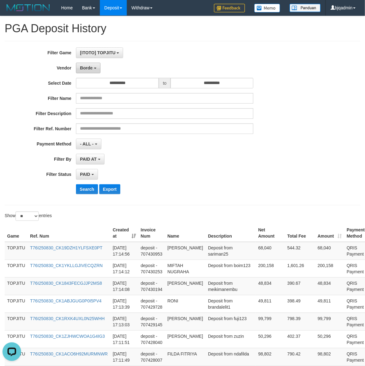
click at [92, 68] on span "Borde" at bounding box center [86, 67] width 12 height 5
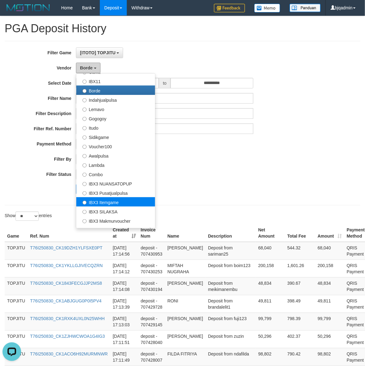
scroll to position [203, 0]
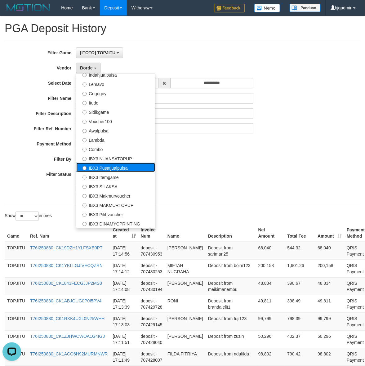
click at [134, 170] on label "IBX3 Pusatjualpulsa" at bounding box center [115, 167] width 79 height 9
select select "**********"
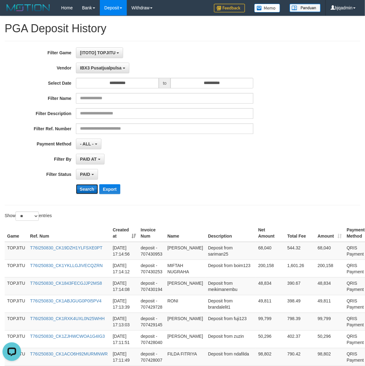
click at [83, 194] on button "Search" at bounding box center [87, 189] width 22 height 10
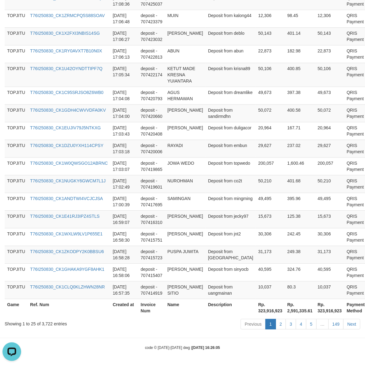
scroll to position [406, 0]
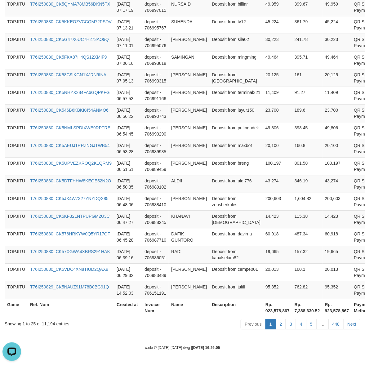
click at [263, 313] on th "Rp. 923,578,867" at bounding box center [277, 308] width 29 height 18
copy th "923,578,867"
click at [46, 322] on div "Showing 1 to 25 of 11,194 entries" at bounding box center [76, 322] width 143 height 9
drag, startPoint x: 46, startPoint y: 322, endPoint x: 188, endPoint y: 339, distance: 143.6
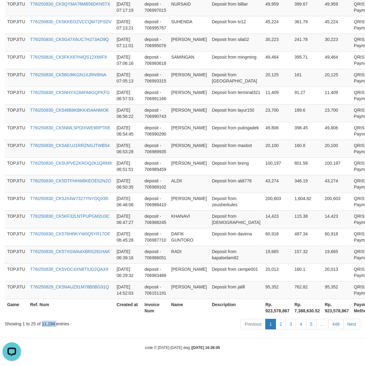
click at [47, 322] on div "Showing 1 to 25 of 11,194 entries" at bounding box center [76, 322] width 143 height 9
copy div "11,194"
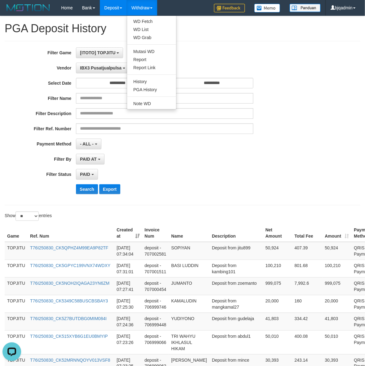
click at [149, 94] on ul "WD Fetch WD List WD Grab Mutasi WD Report Report Link History PGA History Note …" at bounding box center [152, 62] width 50 height 94
click at [156, 86] on link "PGA History" at bounding box center [151, 90] width 49 height 8
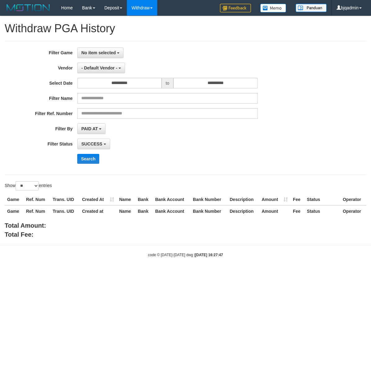
select select
select select "**"
click at [113, 53] on span "No item selected" at bounding box center [98, 52] width 34 height 5
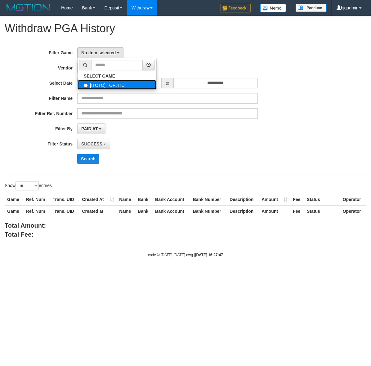
click at [123, 81] on label "[ITOTO] TOPJITU" at bounding box center [116, 84] width 79 height 9
select select "****"
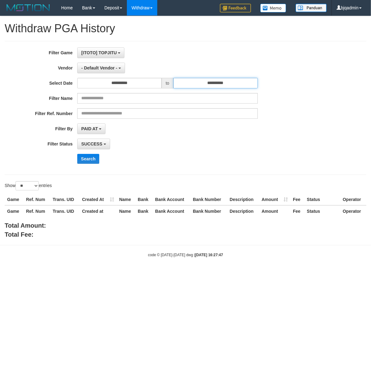
click at [206, 82] on input "**********" at bounding box center [215, 83] width 84 height 11
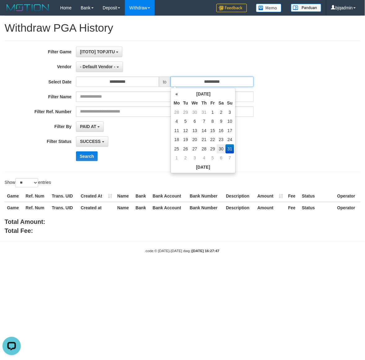
scroll to position [0, 0]
click at [225, 151] on td "30" at bounding box center [224, 151] width 9 height 9
type input "**********"
click at [215, 115] on td "1" at bounding box center [216, 113] width 8 height 9
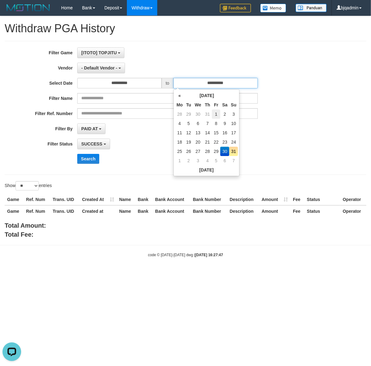
type input "**********"
click at [225, 153] on td "30" at bounding box center [224, 151] width 9 height 9
type input "**********"
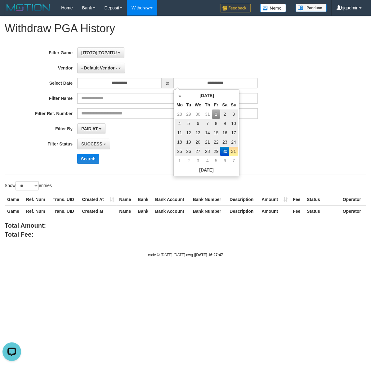
drag, startPoint x: 115, startPoint y: 200, endPoint x: 92, endPoint y: 166, distance: 41.1
click at [115, 200] on th "Created At" at bounding box center [97, 199] width 37 height 11
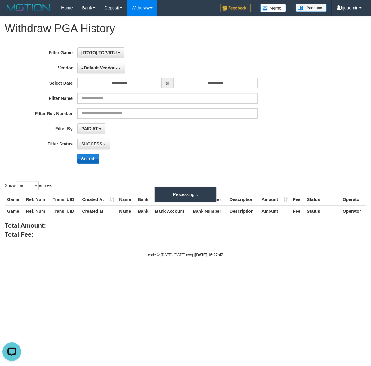
drag, startPoint x: 87, startPoint y: 152, endPoint x: 87, endPoint y: 156, distance: 3.7
click at [87, 152] on div "**********" at bounding box center [154, 107] width 309 height 121
click at [87, 158] on button "Search" at bounding box center [88, 159] width 22 height 10
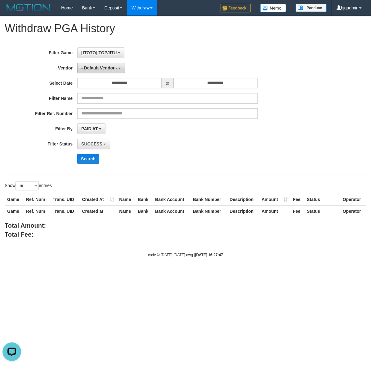
click at [98, 68] on span "- Default Vendor -" at bounding box center [99, 67] width 36 height 5
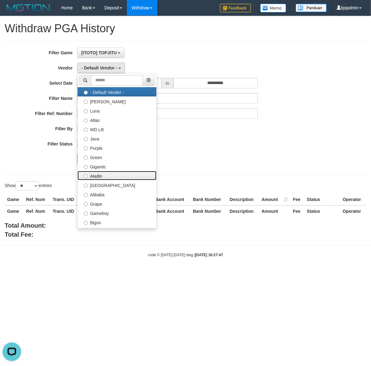
click at [117, 179] on label "Aladin" at bounding box center [116, 175] width 79 height 9
select select "**********"
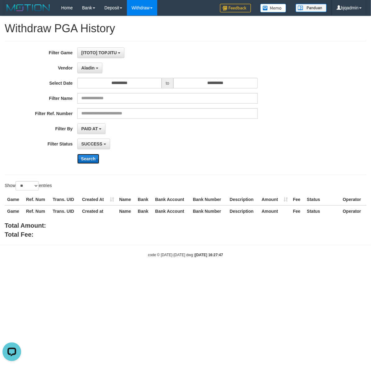
click at [82, 162] on button "Search" at bounding box center [88, 159] width 22 height 10
click at [213, 164] on div "Search" at bounding box center [193, 159] width 232 height 10
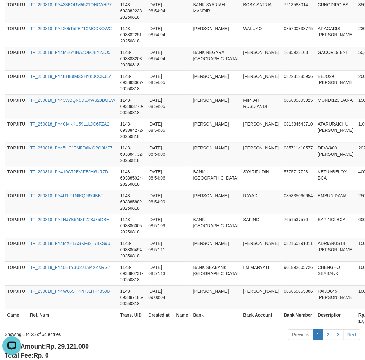
scroll to position [535, 0]
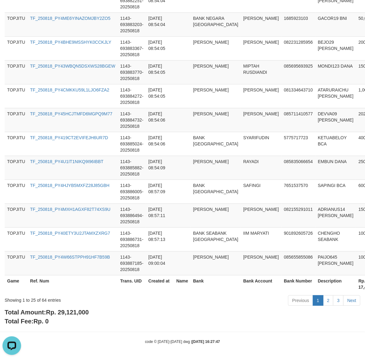
click at [86, 316] on div "Total Amount: Rp. 29,121,000 Total Fee: Rp. 0" at bounding box center [183, 317] width 356 height 18
copy span "29,121,000"
click at [43, 302] on div "Showing 1 to 25 of 64 entries" at bounding box center [76, 298] width 143 height 9
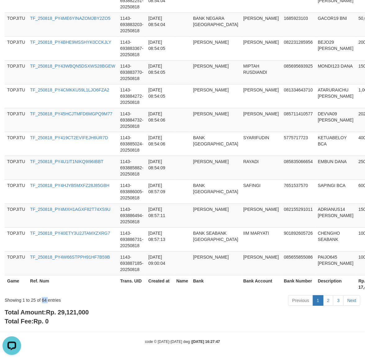
copy div "64"
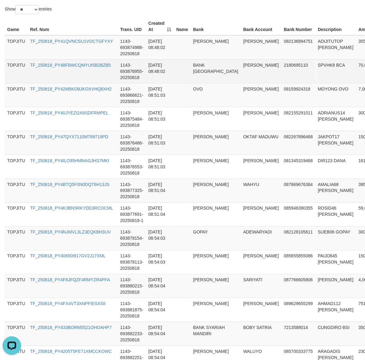
scroll to position [0, 0]
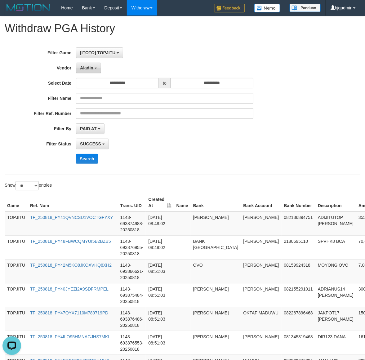
click at [77, 66] on button "Aladin" at bounding box center [88, 68] width 25 height 11
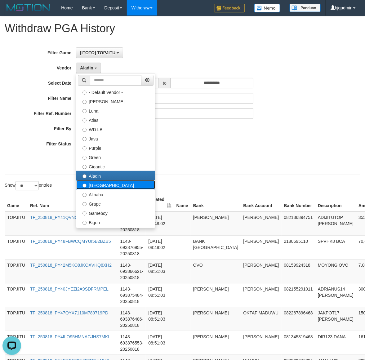
click at [118, 184] on label "[GEOGRAPHIC_DATA]" at bounding box center [115, 184] width 79 height 9
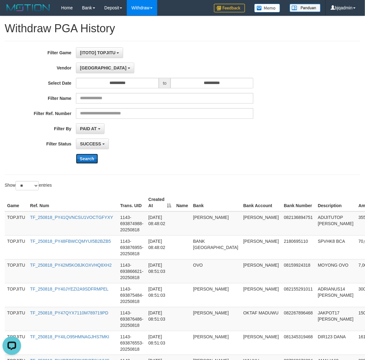
click at [86, 163] on button "Search" at bounding box center [87, 159] width 22 height 10
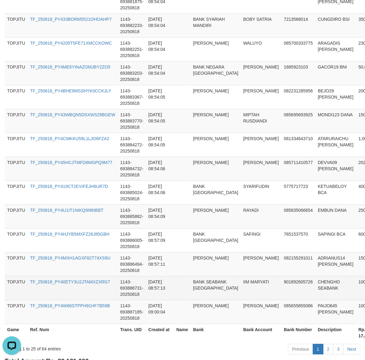
scroll to position [535, 0]
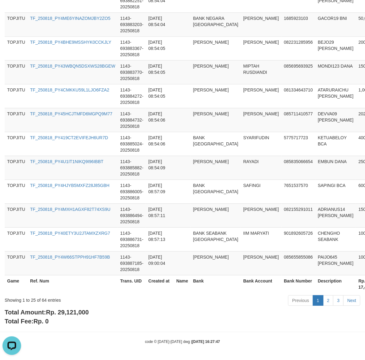
click at [78, 306] on div "Showing 1 to 25 of 64 entries Previous 1 2 3 Next" at bounding box center [182, 300] width 365 height 13
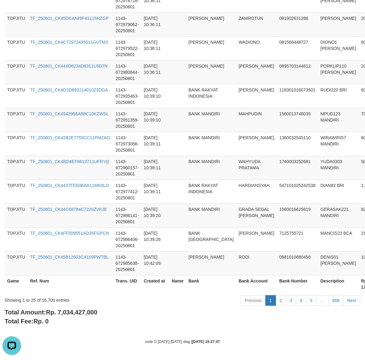
click at [79, 309] on span "Rp. 7,034,427,000" at bounding box center [71, 312] width 51 height 7
copy span "7,034,427,000"
click at [53, 300] on div "Showing 1 to 25 of 16,700 entries" at bounding box center [76, 298] width 143 height 9
click at [47, 301] on div "Showing 1 to 25 of 16,700 entries" at bounding box center [76, 298] width 143 height 9
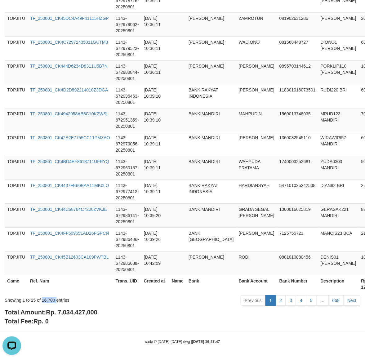
click at [47, 301] on div "Showing 1 to 25 of 16,700 entries" at bounding box center [76, 298] width 143 height 9
copy div "16,700"
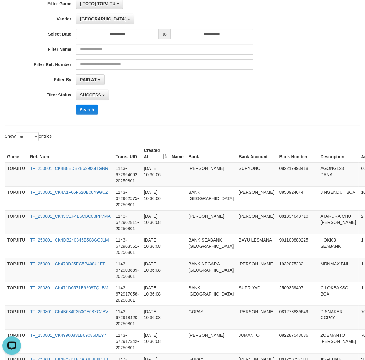
scroll to position [0, 0]
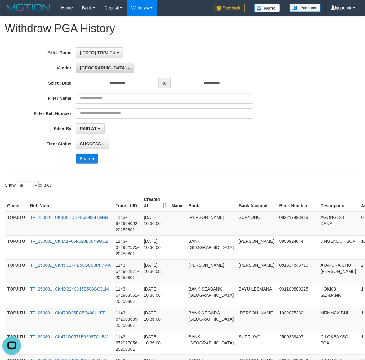
click at [91, 69] on span "[GEOGRAPHIC_DATA]" at bounding box center [103, 67] width 46 height 5
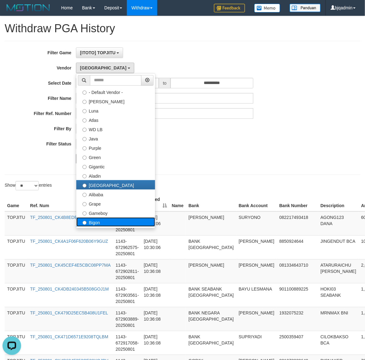
click at [131, 220] on label "Bigon" at bounding box center [115, 221] width 79 height 9
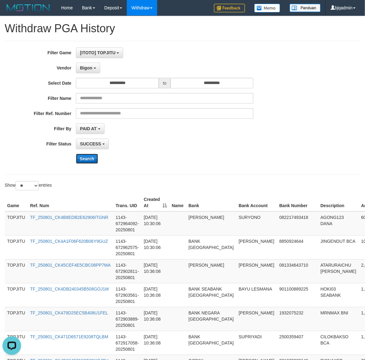
click at [94, 160] on button "Search" at bounding box center [87, 159] width 22 height 10
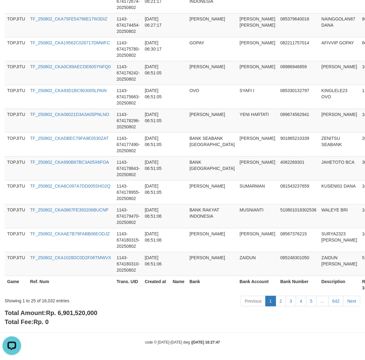
scroll to position [542, 0]
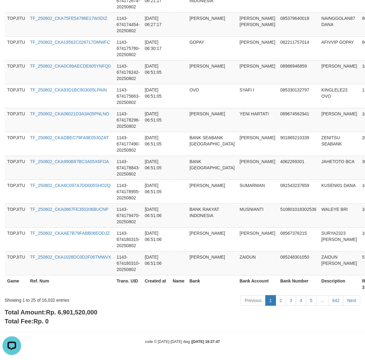
click at [75, 317] on div "Total Amount: Rp. 6,901,520,000 Total Fee: Rp. 0" at bounding box center [183, 317] width 356 height 18
copy span "6,901,520,000"
click at [49, 302] on div "Showing 1 to 25 of 16,032 entries" at bounding box center [76, 298] width 143 height 9
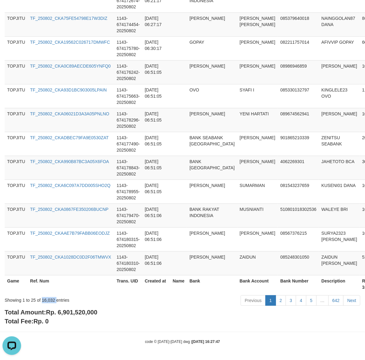
copy div "16,032"
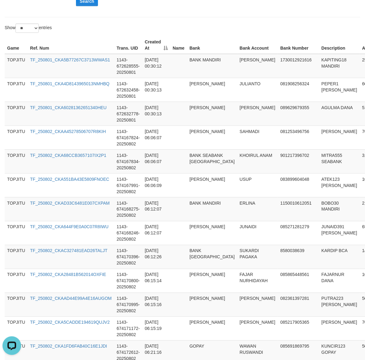
scroll to position [0, 0]
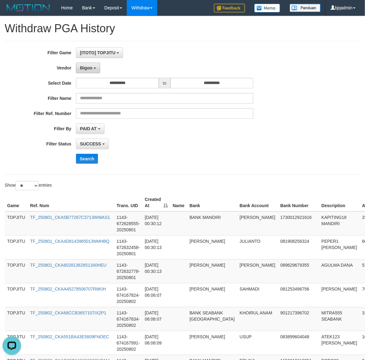
click at [85, 72] on button "Bigon" at bounding box center [88, 68] width 24 height 11
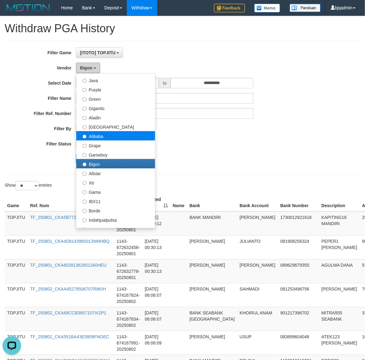
scroll to position [103, 0]
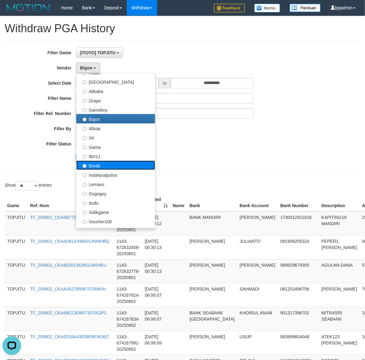
click at [125, 164] on label "Borde" at bounding box center [115, 165] width 79 height 9
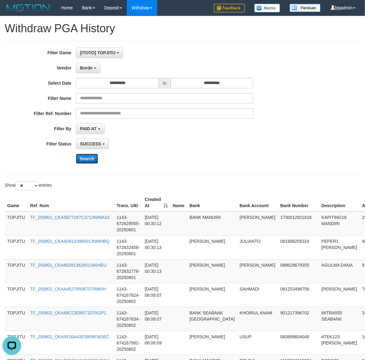
click at [90, 161] on button "Search" at bounding box center [87, 159] width 22 height 10
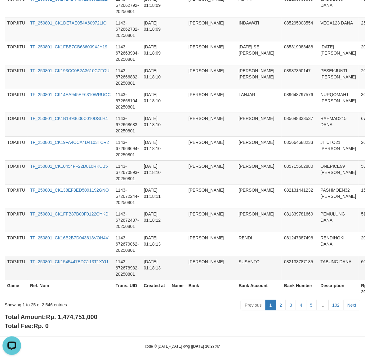
scroll to position [535, 0]
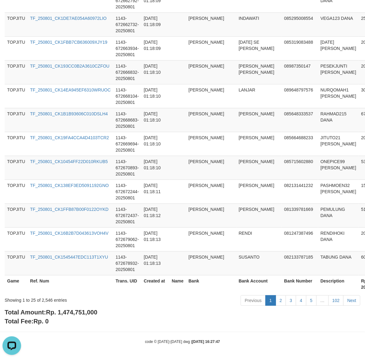
click at [77, 313] on span "Rp. 1,474,751,000" at bounding box center [71, 312] width 51 height 7
copy span "1,474,751,000"
click at [48, 303] on div "Showing 1 to 25 of 2,546 entries" at bounding box center [76, 298] width 143 height 9
drag, startPoint x: 48, startPoint y: 303, endPoint x: 72, endPoint y: 305, distance: 24.3
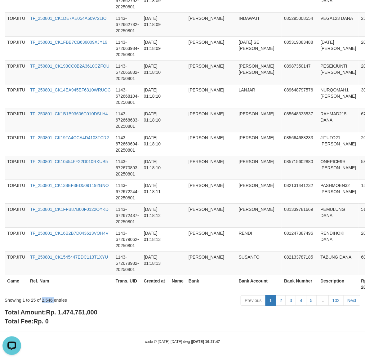
click at [48, 303] on div "Showing 1 to 25 of 2,546 entries" at bounding box center [76, 298] width 143 height 9
copy div "2,546"
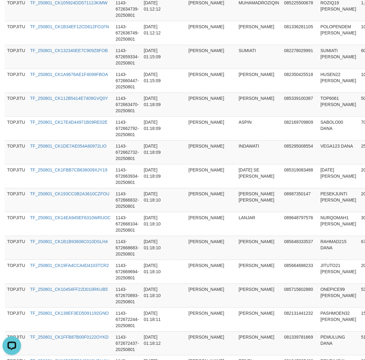
scroll to position [19, 0]
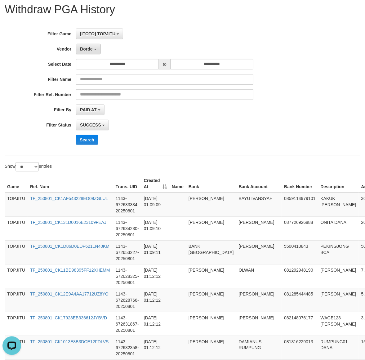
drag, startPoint x: 92, startPoint y: 46, endPoint x: 91, endPoint y: 59, distance: 13.6
click at [92, 46] on button "Borde" at bounding box center [88, 49] width 24 height 11
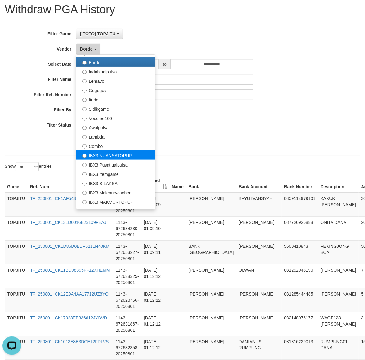
scroll to position [203, 0]
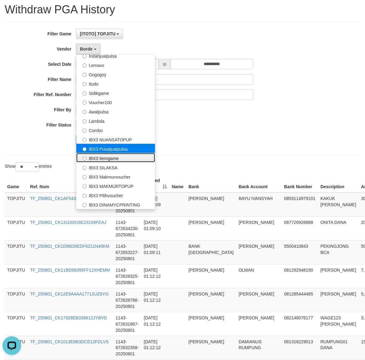
drag, startPoint x: 137, startPoint y: 155, endPoint x: 144, endPoint y: 148, distance: 10.1
click at [144, 148] on ul "- Default Vendor - [PERSON_NAME] Atlas WD LB Java Purple Green Gigantic Aladin …" at bounding box center [115, 131] width 79 height 155
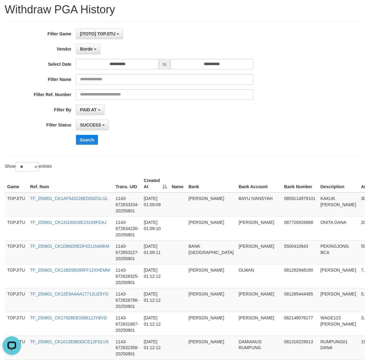
click at [144, 148] on div "**********" at bounding box center [152, 89] width 304 height 121
click at [87, 43] on div "**********" at bounding box center [152, 89] width 304 height 121
click at [87, 52] on button "Borde" at bounding box center [88, 49] width 24 height 11
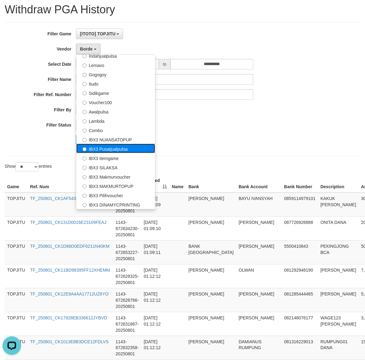
click at [136, 148] on label "IBX3 Pusatjualpulsa" at bounding box center [115, 148] width 79 height 9
select select "**********"
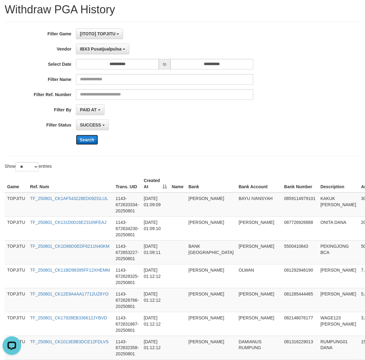
click at [92, 139] on button "Search" at bounding box center [87, 140] width 22 height 10
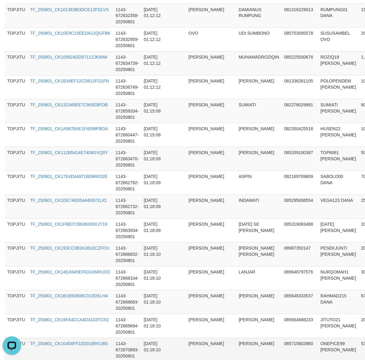
scroll to position [535, 0]
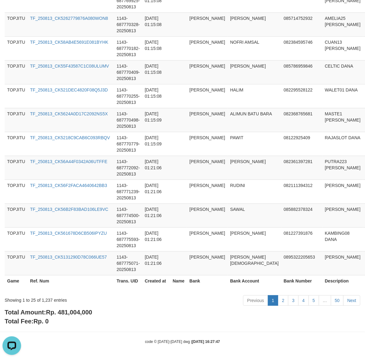
click at [68, 313] on span "Rp. 481,004,000" at bounding box center [69, 312] width 46 height 7
drag, startPoint x: 68, startPoint y: 313, endPoint x: 213, endPoint y: 300, distance: 145.7
click at [68, 312] on span "Rp. 481,004,000" at bounding box center [69, 312] width 46 height 7
copy span "481,004,000"
click at [51, 297] on div "Showing 1 to 25 of 1,237 entries" at bounding box center [76, 298] width 143 height 9
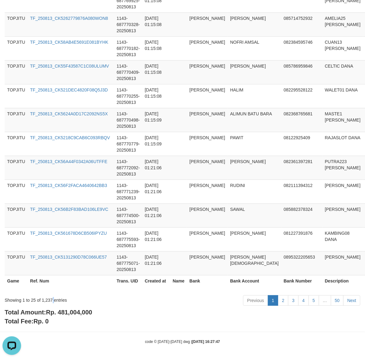
click at [51, 296] on div "Showing 1 to 25 of 1,237 entries" at bounding box center [76, 298] width 143 height 9
click at [46, 299] on div "Showing 1 to 25 of 1,237 entries" at bounding box center [76, 298] width 143 height 9
copy div "1,237"
click at [46, 299] on div "Showing 1 to 25 of 1,237 entries" at bounding box center [76, 298] width 143 height 9
